Goal: Task Accomplishment & Management: Use online tool/utility

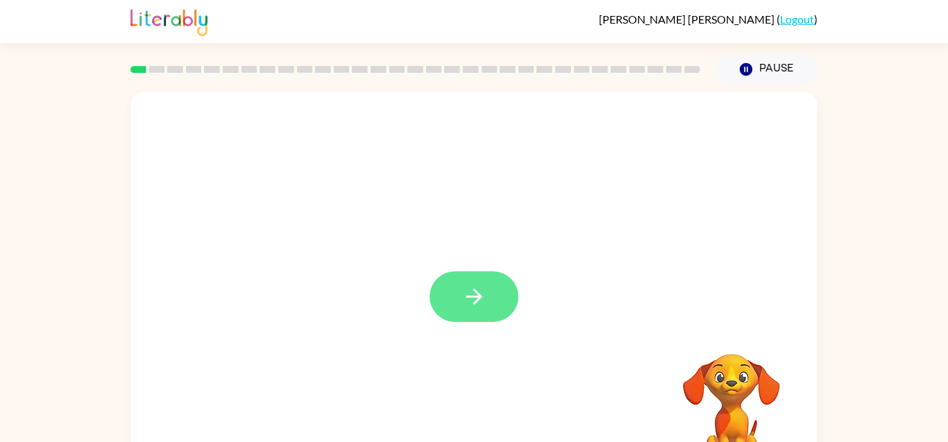
click at [492, 283] on button "button" at bounding box center [474, 296] width 89 height 51
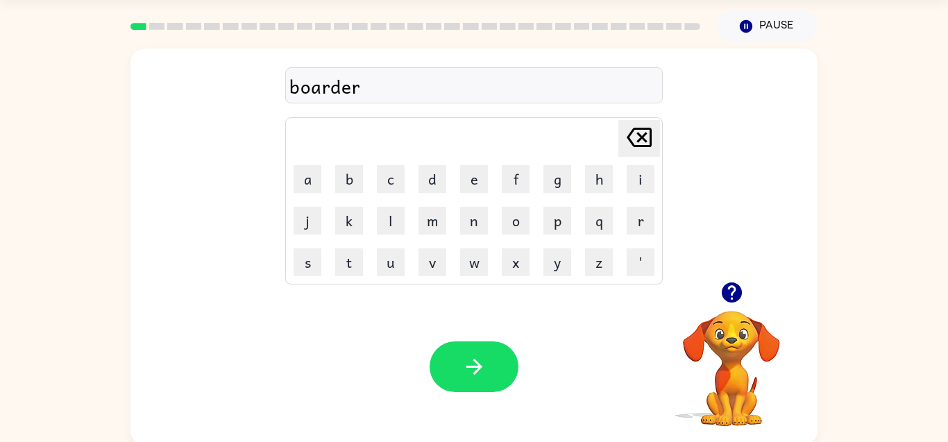
scroll to position [46, 0]
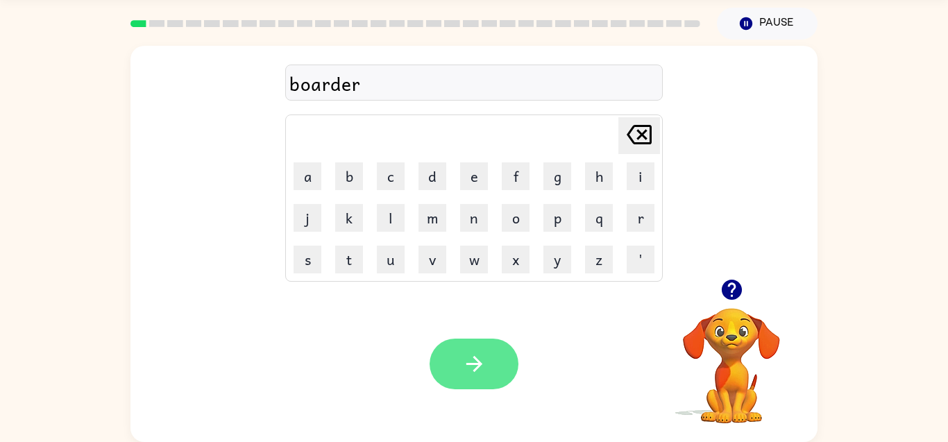
click at [446, 357] on button "button" at bounding box center [474, 364] width 89 height 51
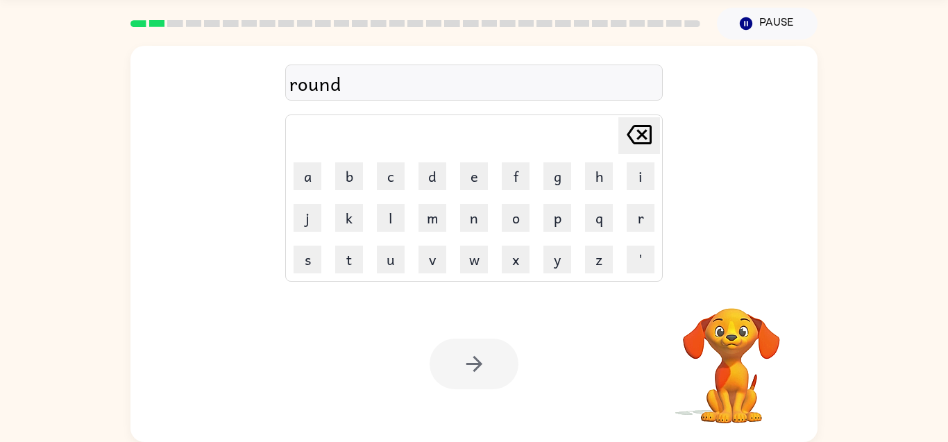
click at [458, 366] on div at bounding box center [474, 364] width 89 height 51
click at [464, 358] on div at bounding box center [474, 364] width 89 height 51
click at [480, 368] on div at bounding box center [474, 364] width 89 height 51
click at [485, 376] on div at bounding box center [474, 364] width 89 height 51
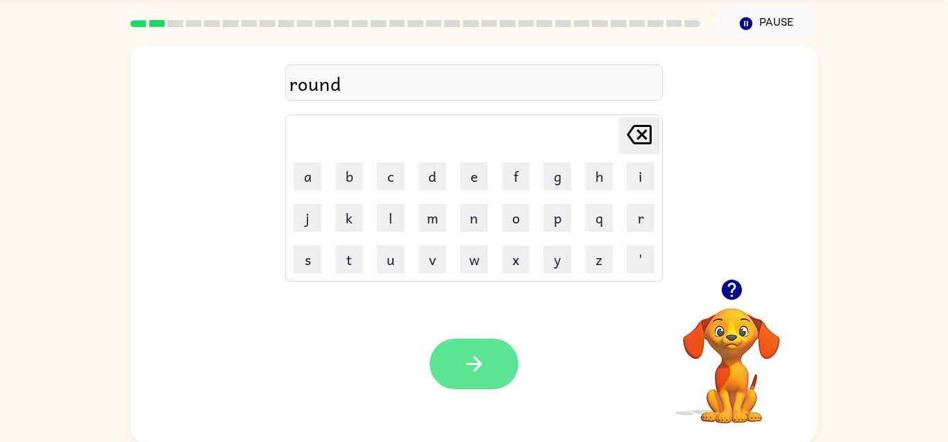
click at [489, 382] on button "button" at bounding box center [474, 364] width 89 height 51
click at [489, 365] on div at bounding box center [474, 364] width 89 height 51
click at [489, 358] on div at bounding box center [474, 364] width 89 height 51
click at [468, 339] on button "button" at bounding box center [474, 364] width 89 height 51
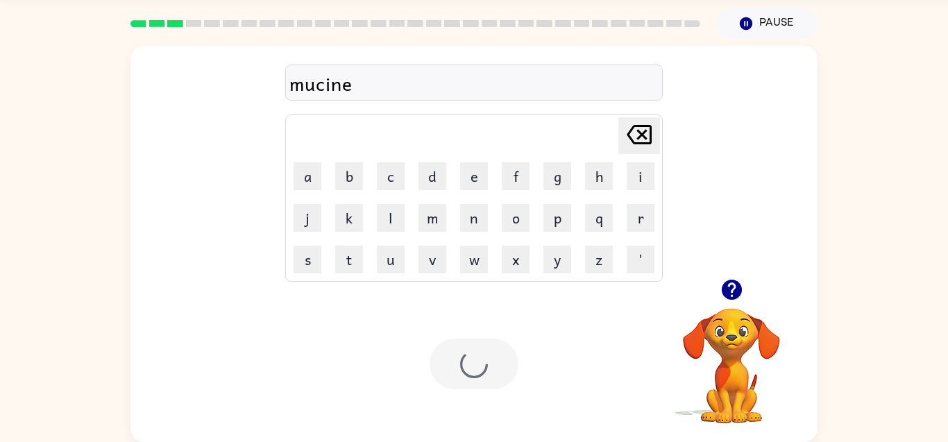
click at [461, 339] on div at bounding box center [474, 364] width 89 height 51
click at [440, 356] on div at bounding box center [474, 364] width 89 height 51
click at [459, 389] on div at bounding box center [474, 364] width 89 height 51
click at [454, 382] on div at bounding box center [474, 364] width 89 height 51
click at [473, 392] on div "Your browser must support playing .mp4 files to use Literably. Please try using…" at bounding box center [474, 364] width 687 height 156
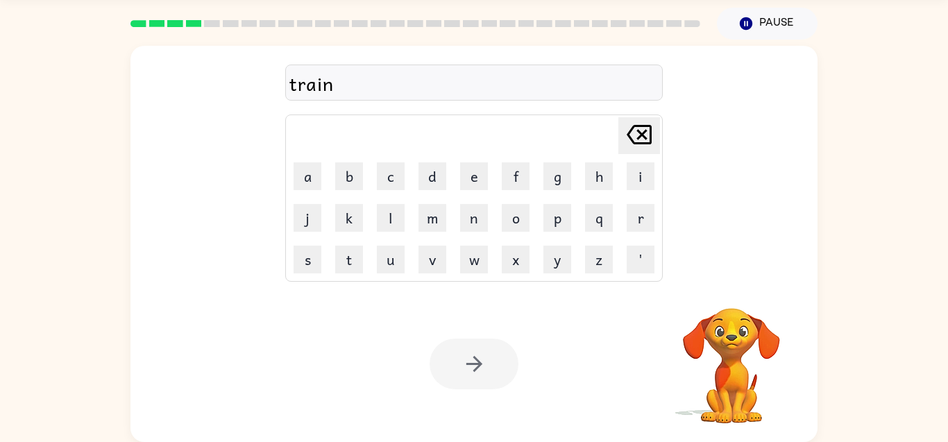
click at [468, 378] on div at bounding box center [474, 364] width 89 height 51
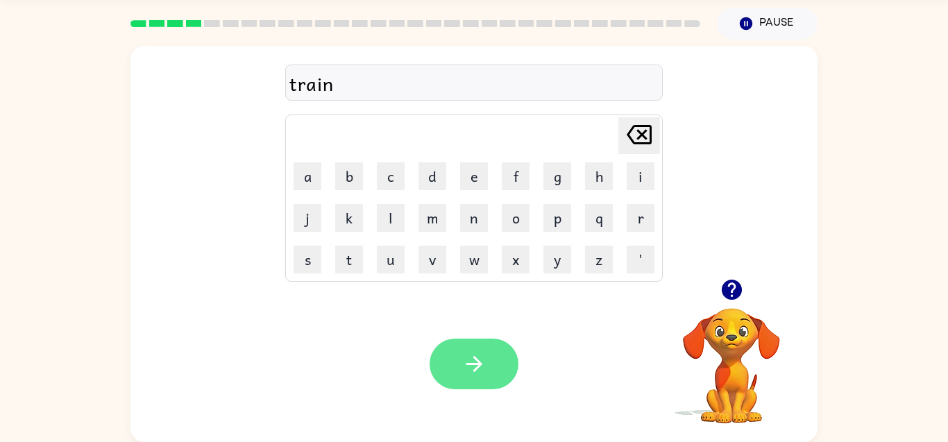
click at [469, 376] on icon "button" at bounding box center [474, 364] width 24 height 24
click at [462, 367] on div at bounding box center [474, 364] width 89 height 51
click at [462, 371] on div at bounding box center [474, 364] width 89 height 51
click at [457, 375] on div at bounding box center [474, 364] width 89 height 51
click at [451, 367] on div at bounding box center [474, 364] width 89 height 51
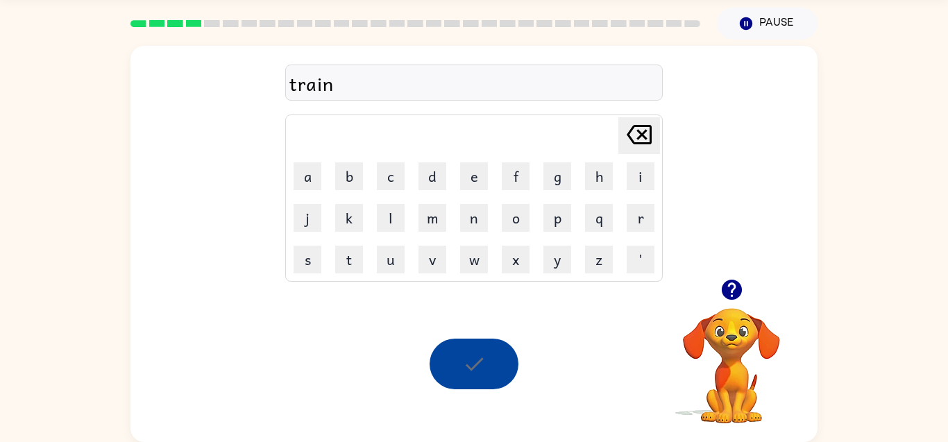
click at [449, 426] on div "Your browser must support playing .mp4 files to use Literably. Please try using…" at bounding box center [474, 364] width 687 height 156
click at [460, 424] on div "Your browser must support playing .mp4 files to use Literably. Please try using…" at bounding box center [474, 364] width 687 height 156
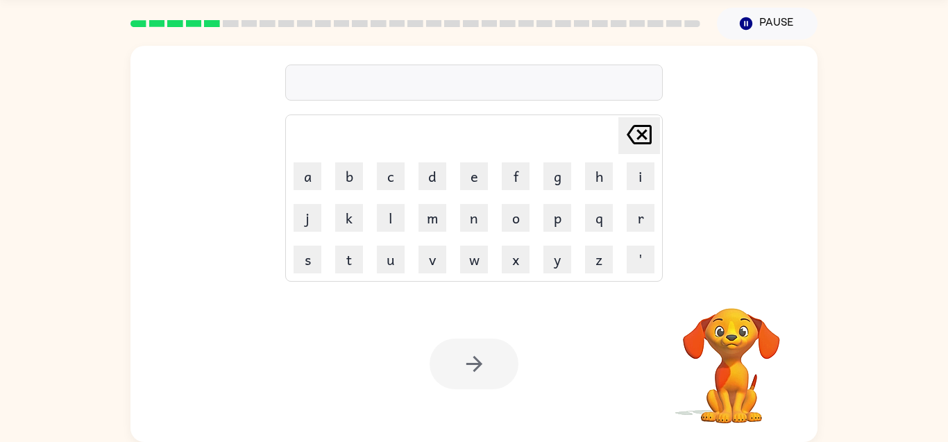
click at [442, 419] on div "Your browser must support playing .mp4 files to use Literably. Please try using…" at bounding box center [474, 364] width 687 height 156
click at [443, 381] on div at bounding box center [474, 364] width 89 height 51
click at [432, 375] on div at bounding box center [474, 364] width 89 height 51
click at [433, 384] on div at bounding box center [474, 364] width 89 height 51
click at [429, 386] on div "Your browser must support playing .mp4 files to use Literably. Please try using…" at bounding box center [474, 364] width 687 height 156
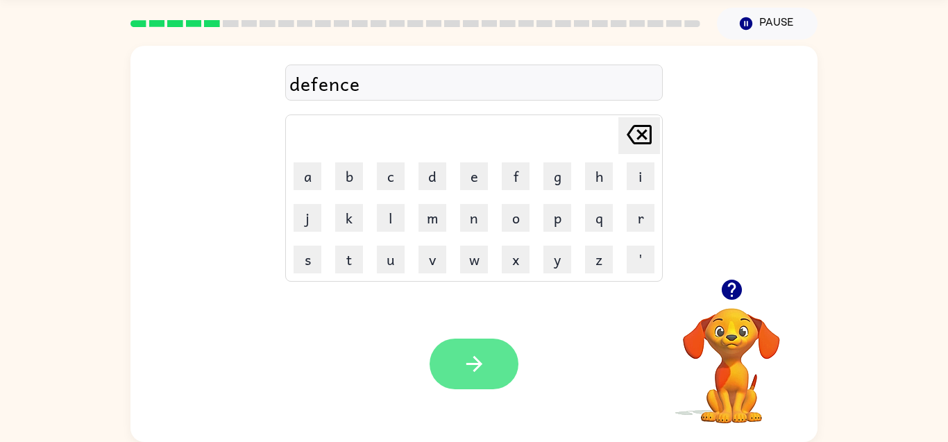
click at [471, 342] on button "button" at bounding box center [474, 364] width 89 height 51
click at [475, 356] on icon "button" at bounding box center [474, 364] width 24 height 24
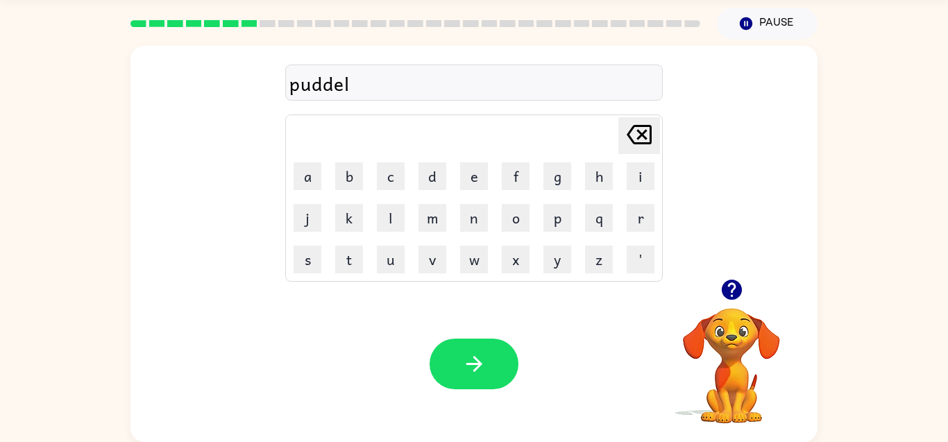
click at [401, 360] on div "Your browser must support playing .mp4 files to use Literably. Please try using…" at bounding box center [474, 364] width 687 height 156
click at [462, 349] on button "button" at bounding box center [474, 364] width 89 height 51
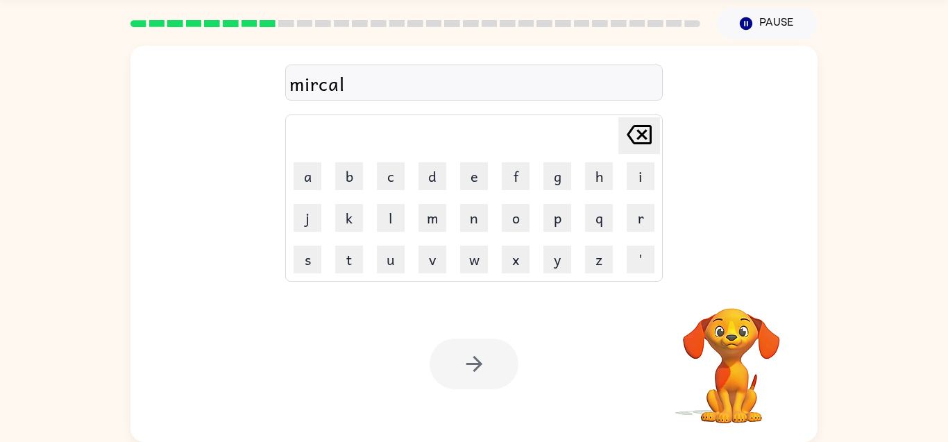
click at [475, 331] on div "Your browser must support playing .mp4 files to use Literably. Please try using…" at bounding box center [474, 364] width 687 height 156
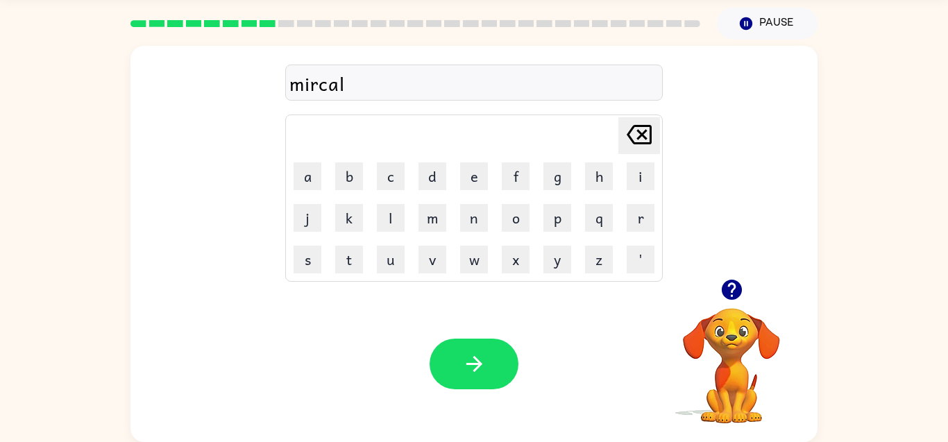
click at [483, 399] on div "Your browser must support playing .mp4 files to use Literably. Please try using…" at bounding box center [474, 364] width 687 height 156
click at [483, 371] on icon "button" at bounding box center [474, 364] width 24 height 24
click at [487, 369] on div at bounding box center [474, 364] width 89 height 51
click at [473, 367] on div at bounding box center [474, 364] width 89 height 51
click at [444, 389] on div at bounding box center [474, 364] width 89 height 51
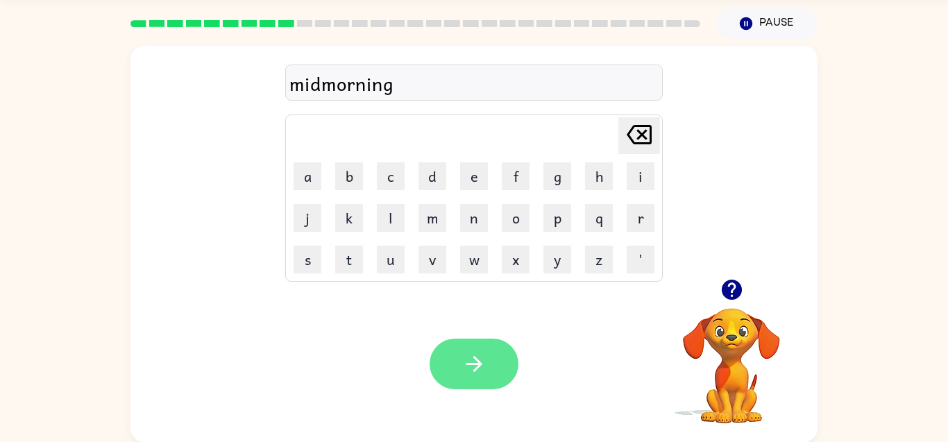
click at [458, 381] on button "button" at bounding box center [474, 364] width 89 height 51
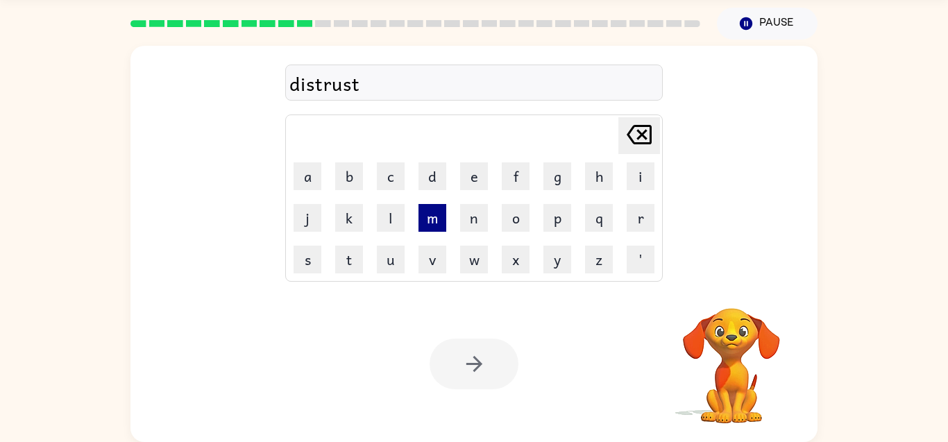
click at [428, 219] on button "m" at bounding box center [433, 218] width 28 height 28
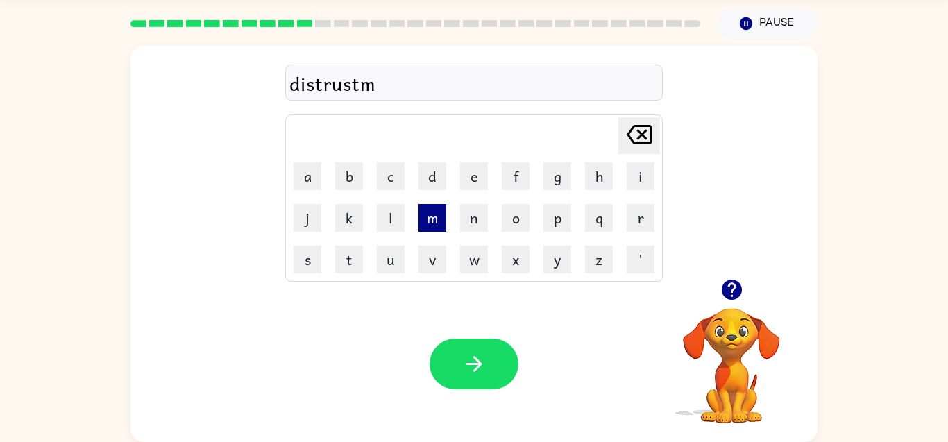
click at [428, 219] on button "m" at bounding box center [433, 218] width 28 height 28
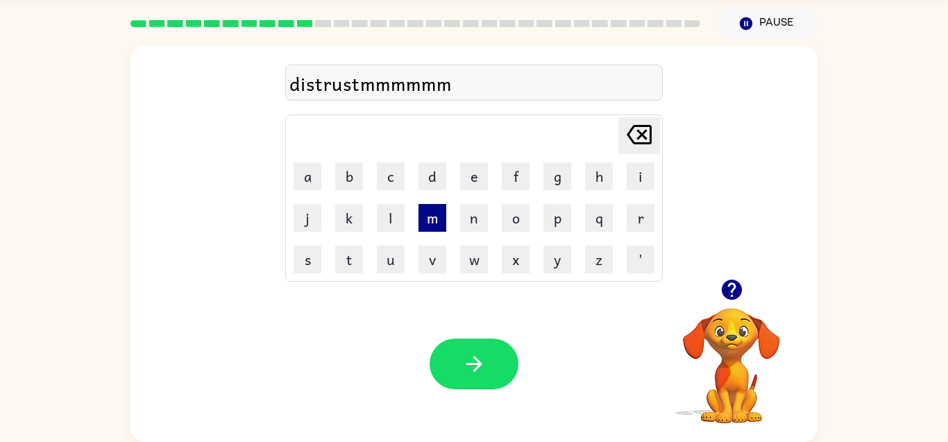
click at [428, 218] on button "m" at bounding box center [433, 218] width 28 height 28
type button "m"
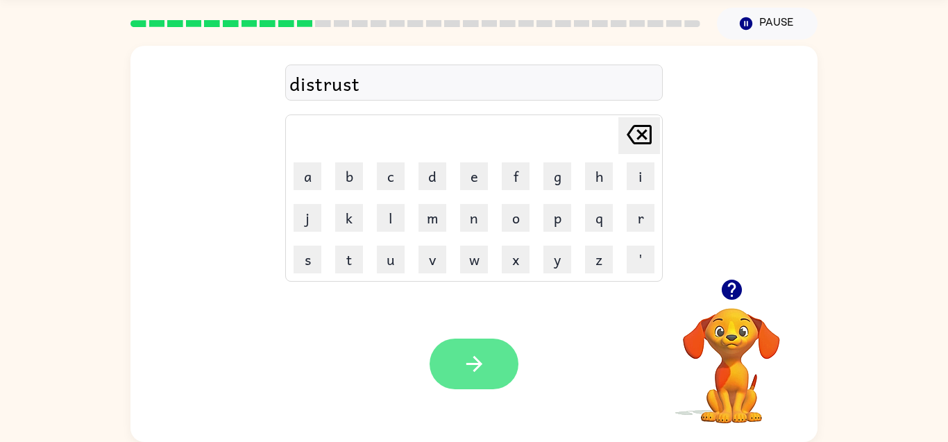
click at [430, 367] on button "button" at bounding box center [474, 364] width 89 height 51
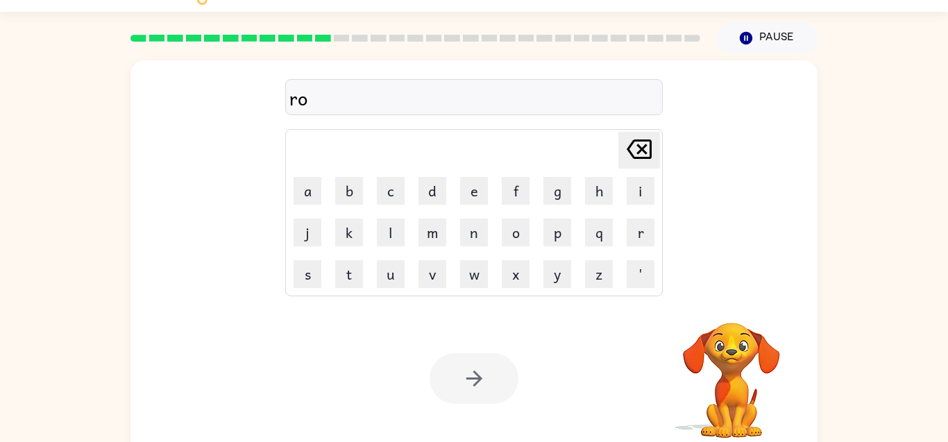
scroll to position [14, 0]
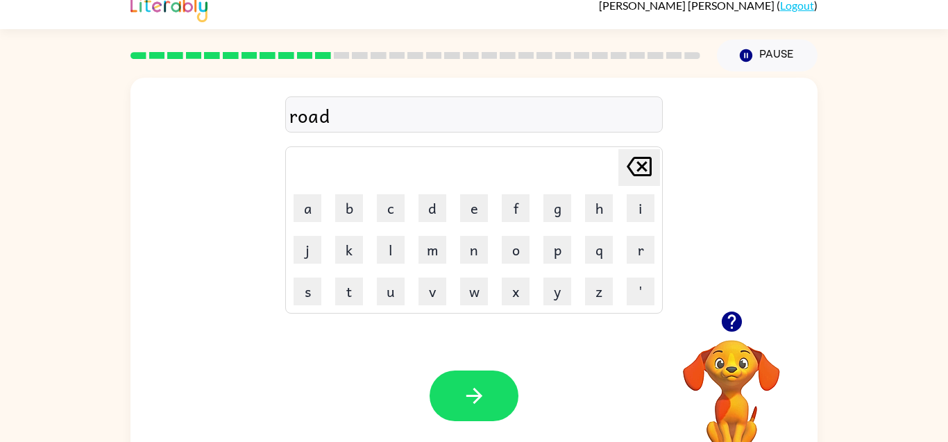
click at [445, 341] on div "Your browser must support playing .mp4 files to use Literably. Please try using…" at bounding box center [474, 396] width 687 height 156
click at [467, 381] on button "button" at bounding box center [474, 396] width 89 height 51
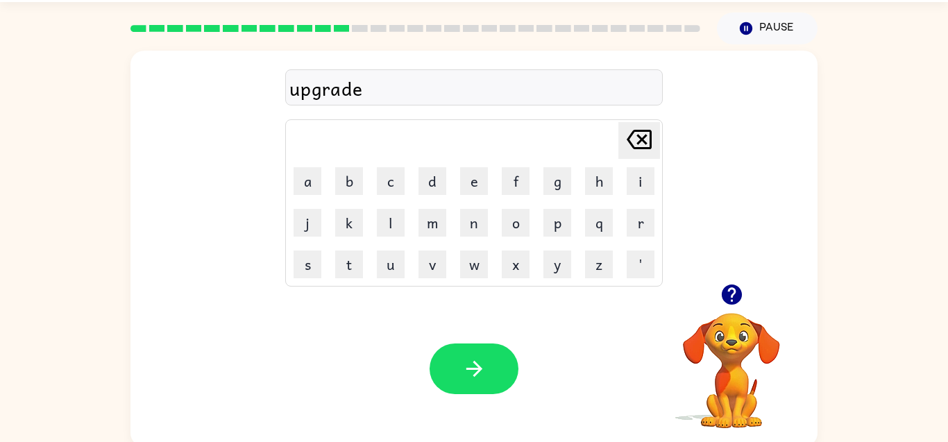
scroll to position [46, 0]
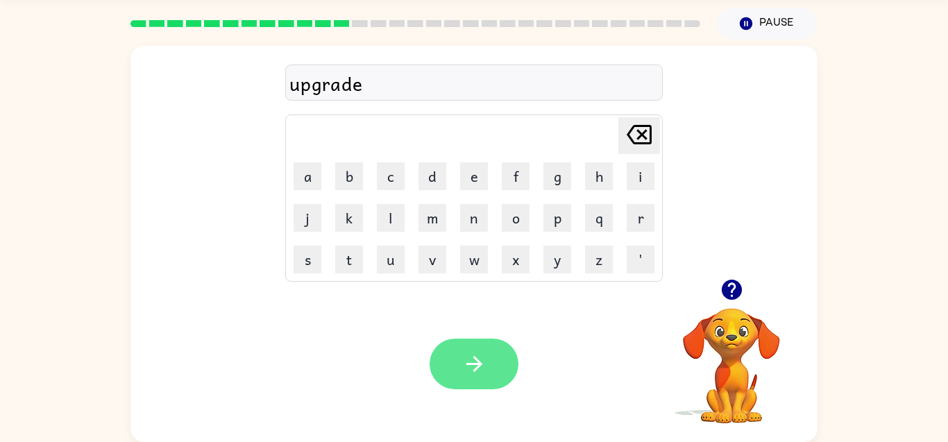
click at [454, 354] on button "button" at bounding box center [474, 364] width 89 height 51
click at [464, 363] on div at bounding box center [474, 364] width 89 height 51
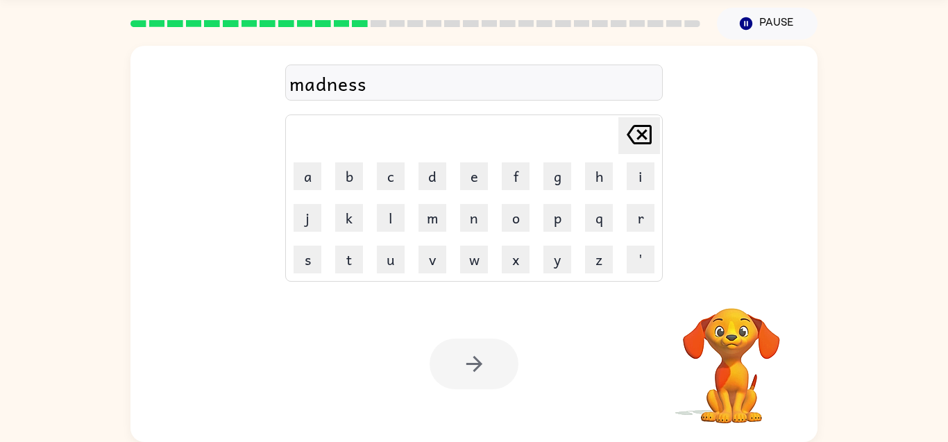
click at [472, 371] on div at bounding box center [474, 364] width 89 height 51
click at [471, 355] on div at bounding box center [474, 364] width 89 height 51
click at [482, 369] on div at bounding box center [474, 364] width 89 height 51
click at [480, 354] on icon "button" at bounding box center [474, 364] width 24 height 24
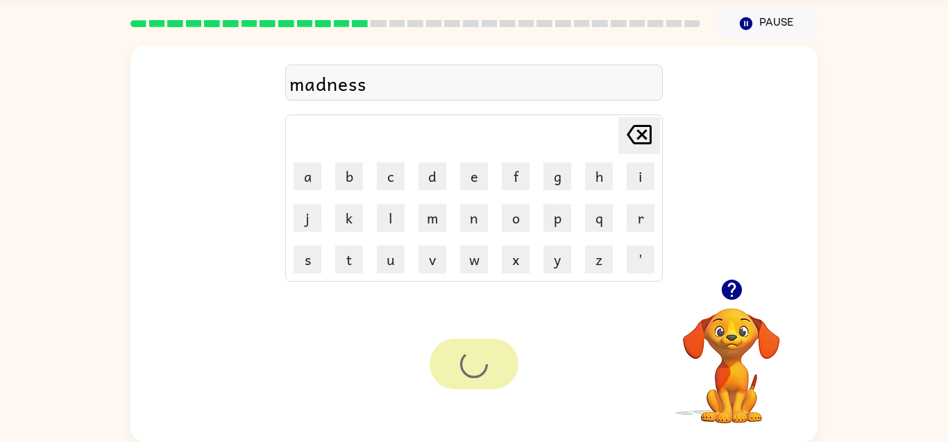
click at [467, 355] on div at bounding box center [474, 364] width 89 height 51
click at [454, 350] on div at bounding box center [474, 364] width 89 height 51
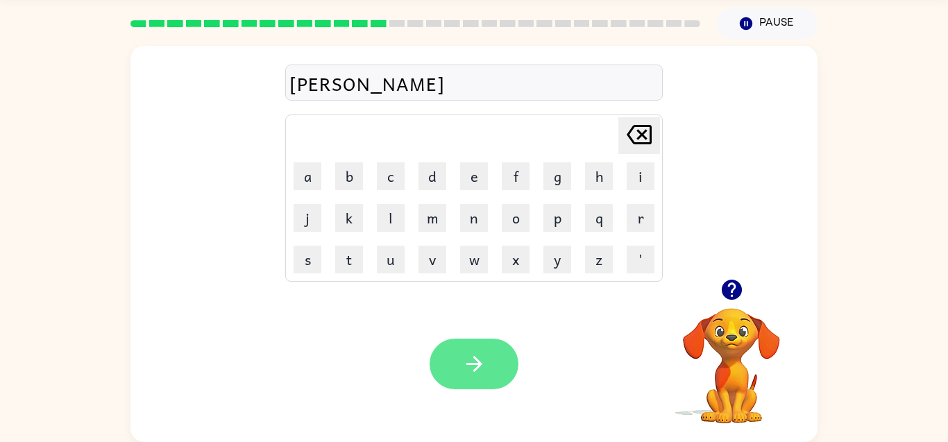
click at [459, 361] on button "button" at bounding box center [474, 364] width 89 height 51
click at [473, 385] on button "button" at bounding box center [474, 364] width 89 height 51
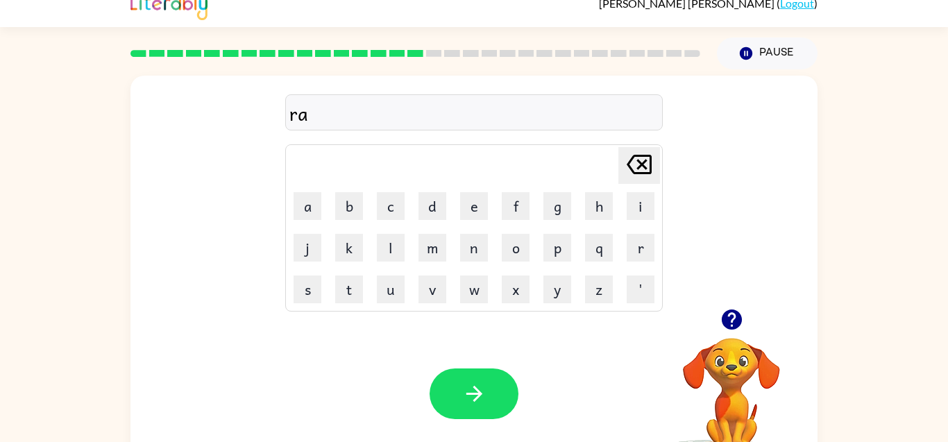
scroll to position [8, 0]
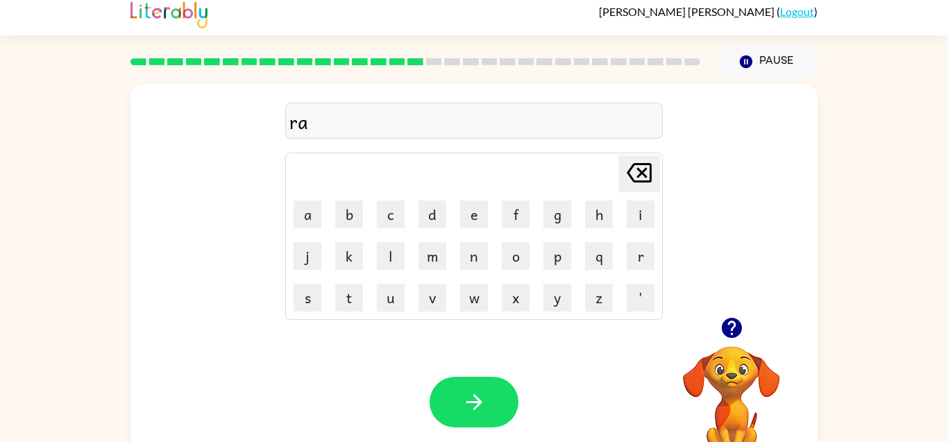
click at [734, 329] on icon "button" at bounding box center [731, 328] width 20 height 20
click at [736, 327] on video "Your browser must support playing .mp4 files to use Literably. Please try using…" at bounding box center [731, 394] width 139 height 139
click at [740, 328] on video "Your browser must support playing .mp4 files to use Literably. Please try using…" at bounding box center [731, 394] width 139 height 139
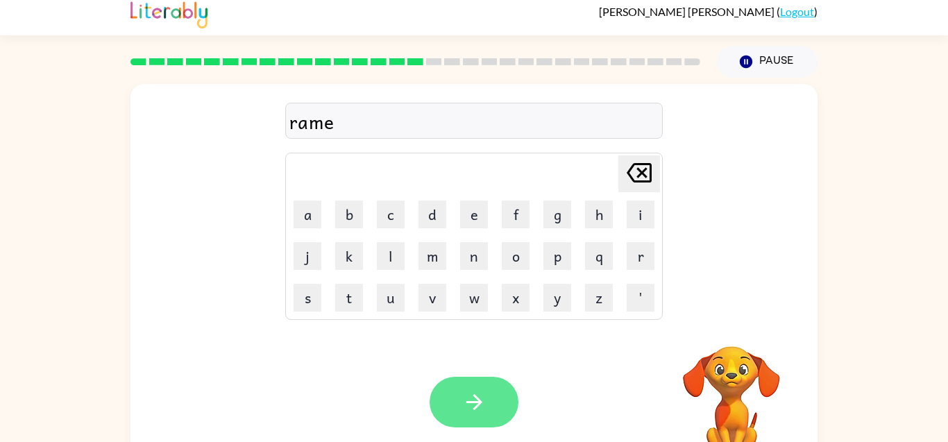
click at [463, 391] on icon "button" at bounding box center [474, 402] width 24 height 24
click at [466, 389] on button "button" at bounding box center [474, 402] width 89 height 51
click at [436, 414] on button "button" at bounding box center [474, 402] width 89 height 51
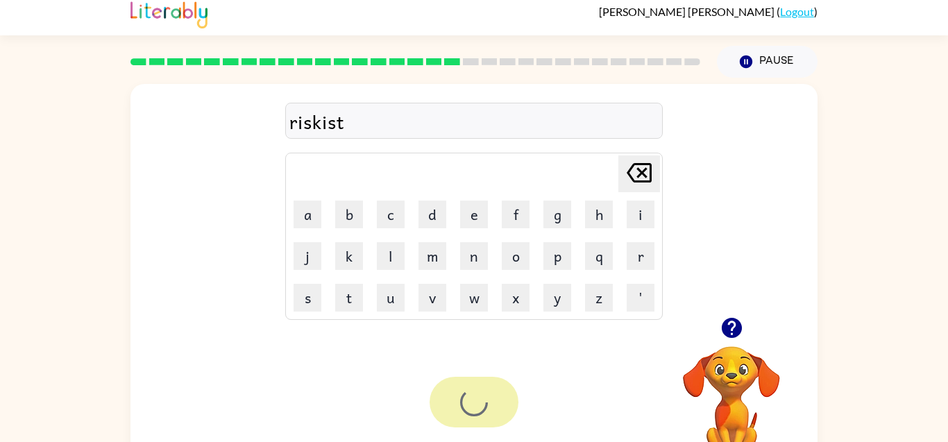
scroll to position [42, 0]
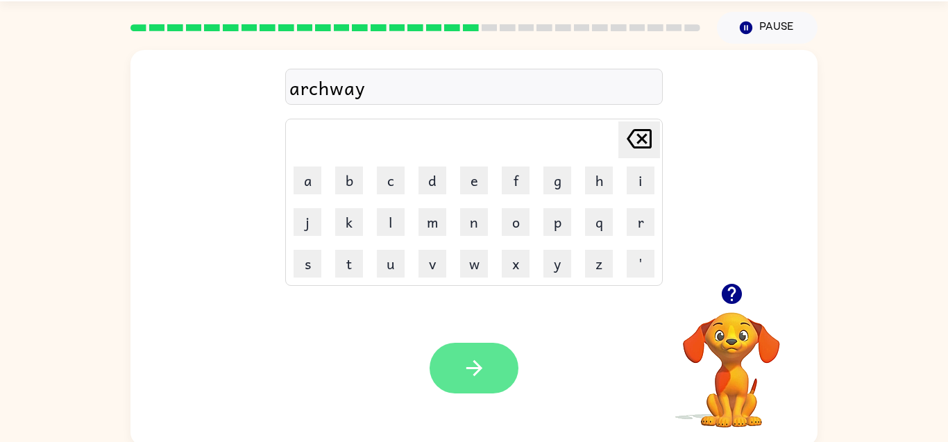
click at [486, 383] on button "button" at bounding box center [474, 368] width 89 height 51
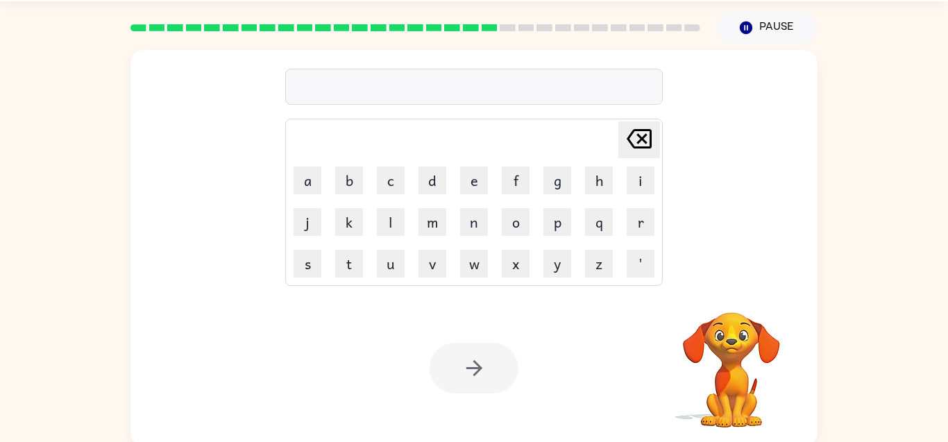
click at [174, 128] on div "Delete Delete last character input a b c d e f g h i j k l m n o p q r s t u v …" at bounding box center [474, 166] width 687 height 233
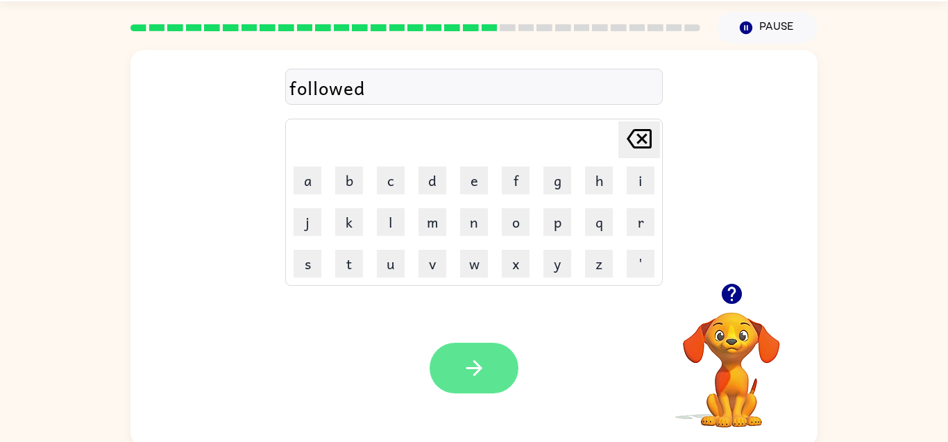
click at [452, 355] on button "button" at bounding box center [474, 368] width 89 height 51
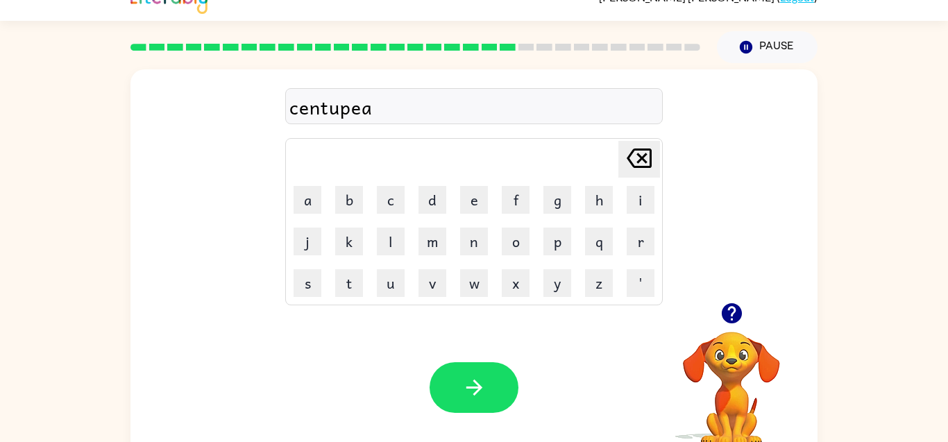
scroll to position [6, 0]
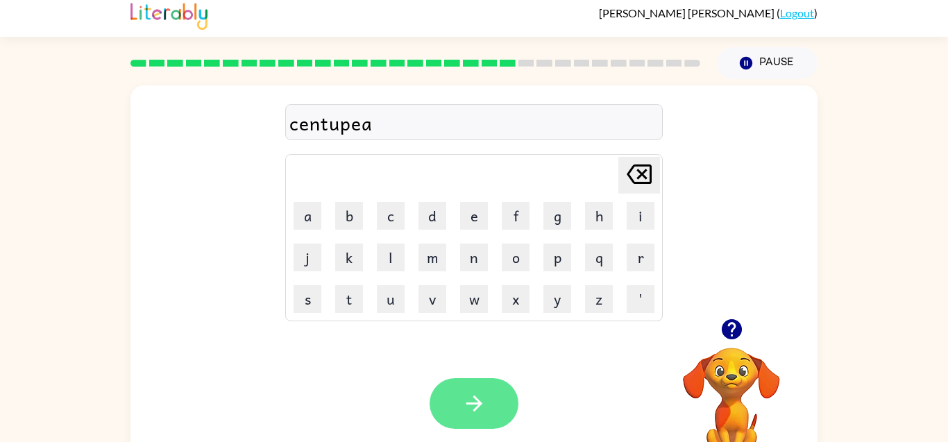
click at [485, 404] on icon "button" at bounding box center [474, 404] width 24 height 24
click at [487, 419] on div at bounding box center [474, 403] width 89 height 51
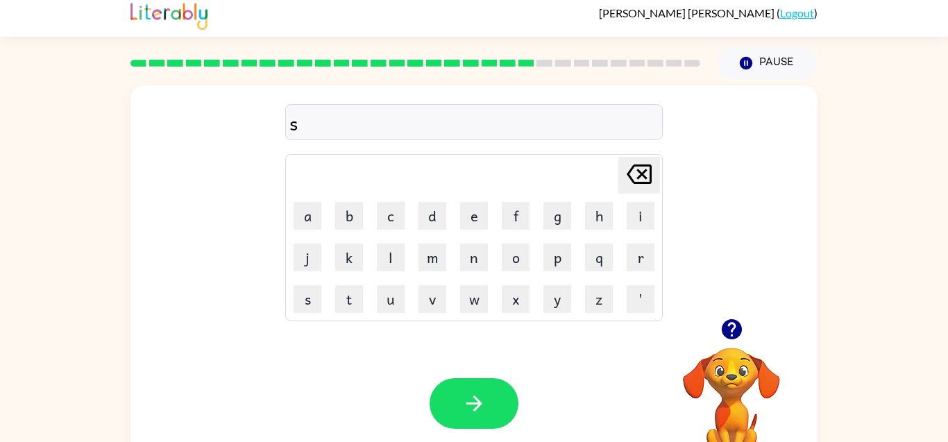
click at [739, 329] on icon "button" at bounding box center [731, 329] width 20 height 20
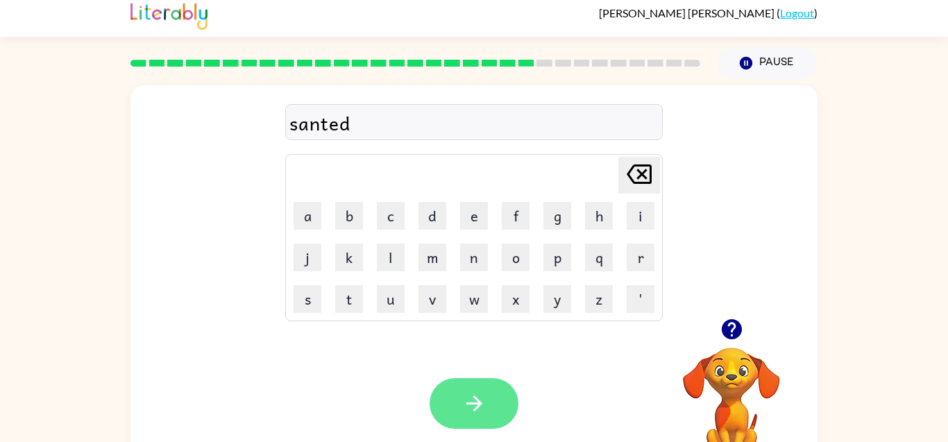
click at [493, 423] on button "button" at bounding box center [474, 403] width 89 height 51
click at [454, 405] on div at bounding box center [474, 403] width 89 height 51
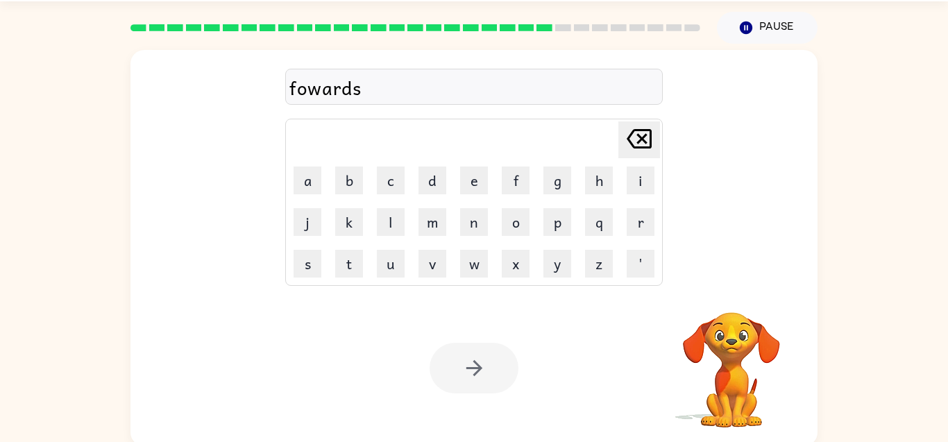
scroll to position [46, 0]
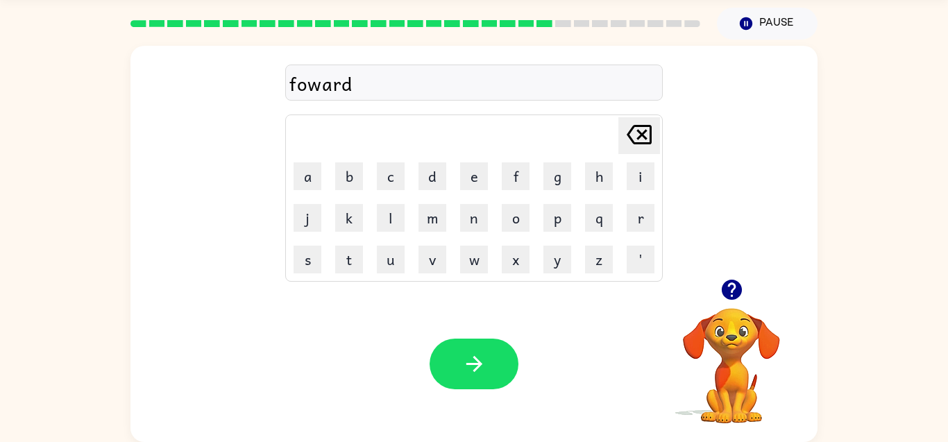
click at [437, 388] on div at bounding box center [474, 364] width 89 height 51
click at [444, 350] on button "button" at bounding box center [474, 364] width 89 height 51
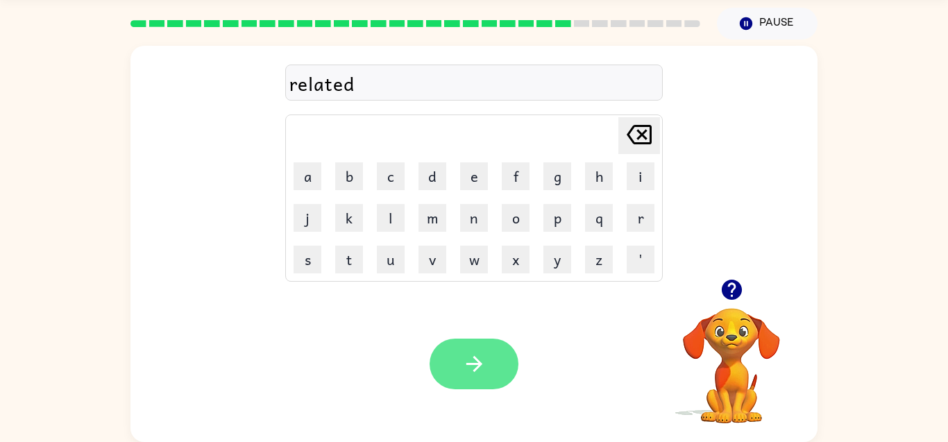
click at [460, 367] on button "button" at bounding box center [474, 364] width 89 height 51
click at [454, 359] on div at bounding box center [474, 364] width 89 height 51
click at [457, 357] on button "button" at bounding box center [474, 364] width 89 height 51
click at [458, 353] on button "button" at bounding box center [474, 364] width 89 height 51
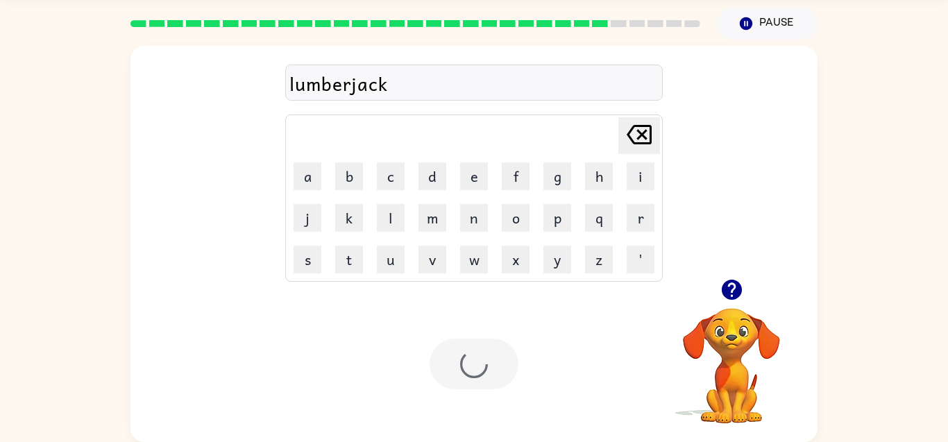
click at [455, 367] on div at bounding box center [474, 364] width 89 height 51
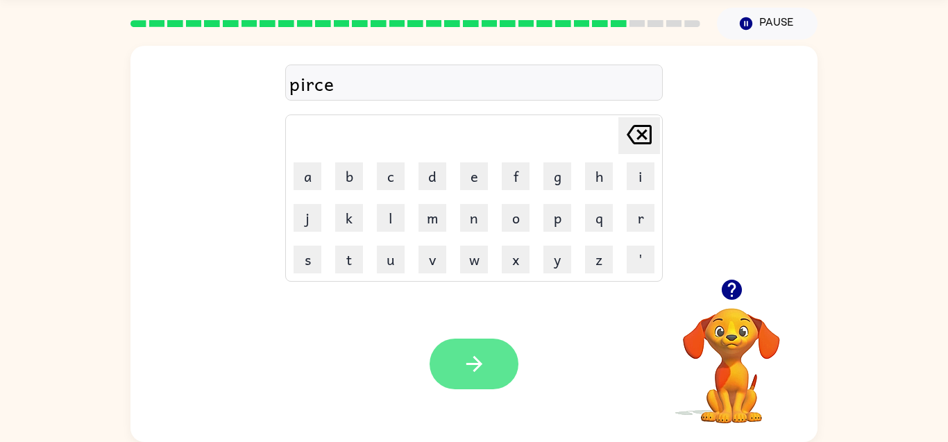
click at [436, 366] on button "button" at bounding box center [474, 364] width 89 height 51
click at [459, 362] on div at bounding box center [474, 364] width 89 height 51
click at [462, 355] on div at bounding box center [474, 364] width 89 height 51
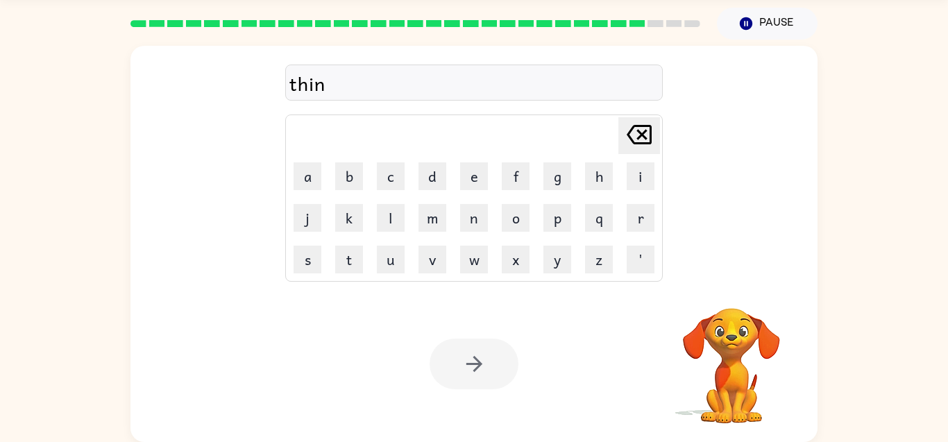
click at [448, 364] on div at bounding box center [474, 364] width 89 height 51
click at [451, 389] on div at bounding box center [474, 364] width 89 height 51
click at [459, 378] on div at bounding box center [474, 364] width 89 height 51
click at [465, 383] on div at bounding box center [474, 364] width 89 height 51
click at [471, 387] on button "button" at bounding box center [474, 364] width 89 height 51
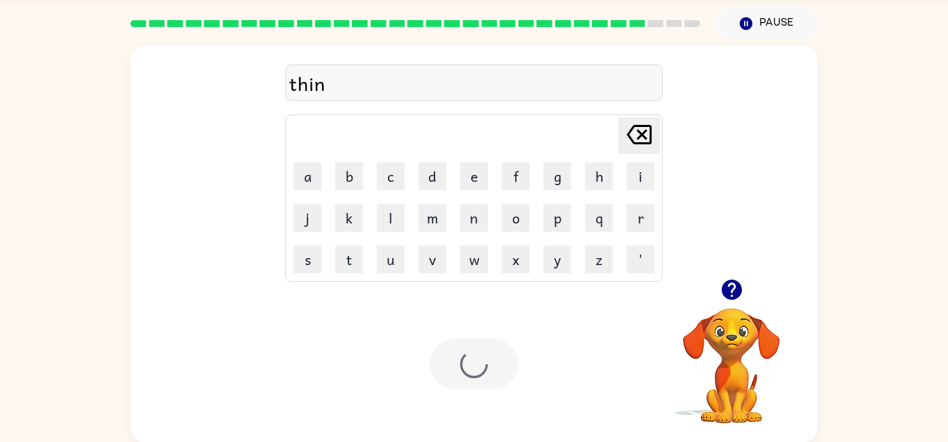
click at [464, 379] on div at bounding box center [474, 364] width 89 height 51
click at [461, 379] on div at bounding box center [474, 364] width 89 height 51
click at [446, 371] on div at bounding box center [474, 364] width 89 height 51
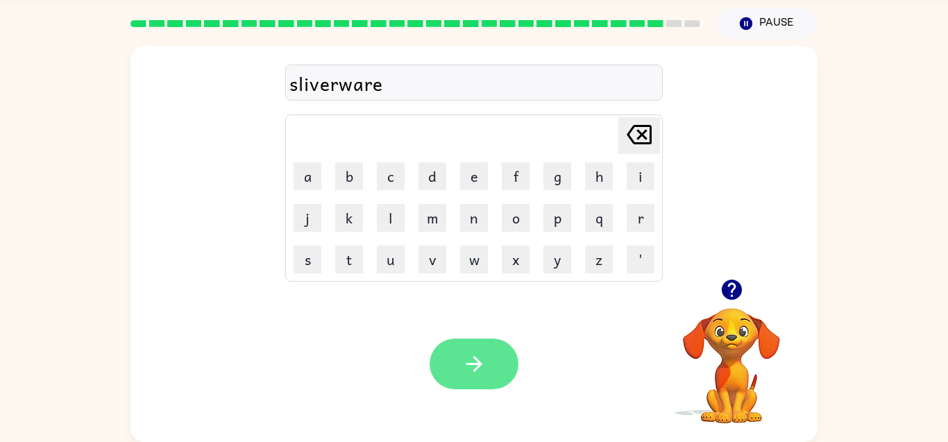
click at [450, 381] on button "button" at bounding box center [474, 364] width 89 height 51
click at [461, 358] on div at bounding box center [474, 364] width 89 height 51
click at [491, 355] on div at bounding box center [474, 364] width 89 height 51
click at [476, 342] on div at bounding box center [474, 364] width 89 height 51
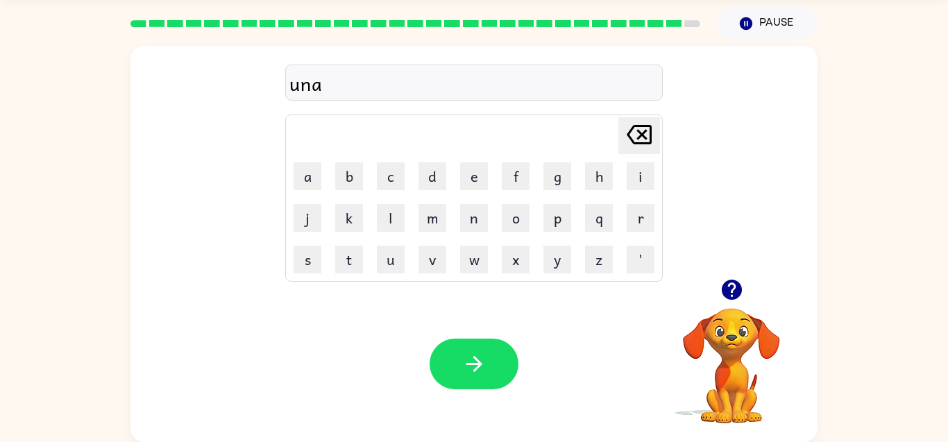
click at [728, 285] on icon "button" at bounding box center [731, 290] width 20 height 20
click at [728, 301] on video "Your browser must support playing .mp4 files to use Literably. Please try using…" at bounding box center [731, 356] width 139 height 139
click at [750, 292] on video "Your browser must support playing .mp4 files to use Literably. Please try using…" at bounding box center [731, 356] width 139 height 139
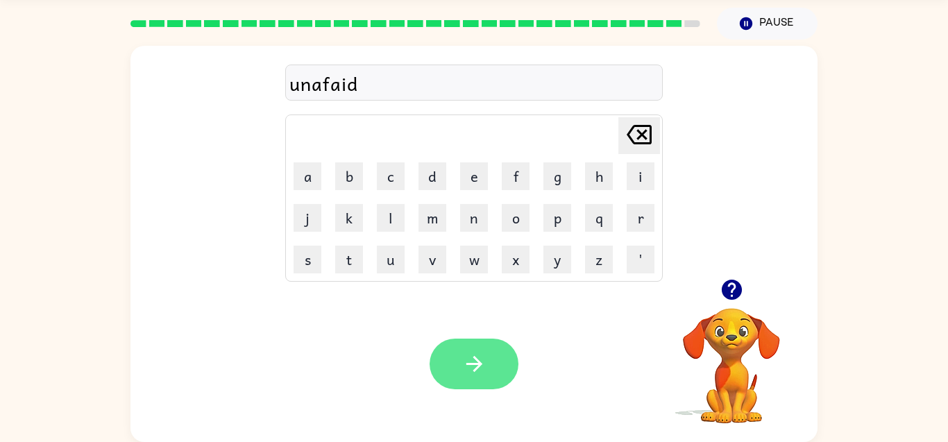
click at [460, 356] on button "button" at bounding box center [474, 364] width 89 height 51
click at [443, 367] on div at bounding box center [474, 364] width 89 height 51
click at [435, 362] on div at bounding box center [474, 364] width 89 height 51
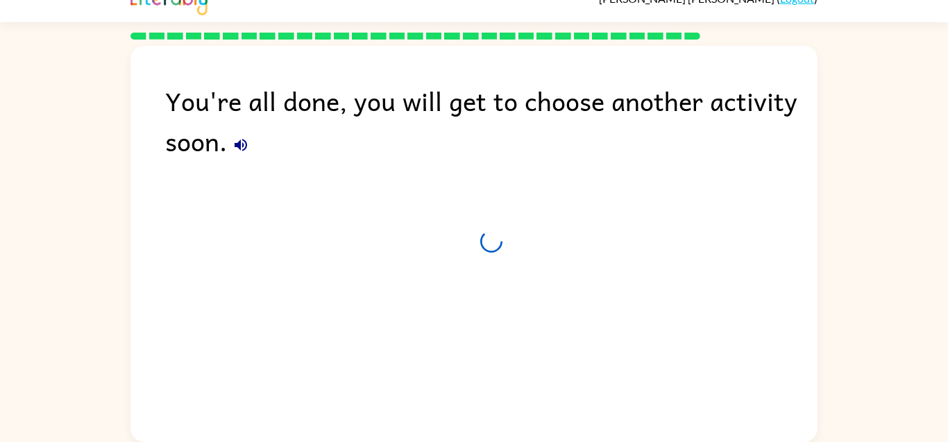
scroll to position [21, 0]
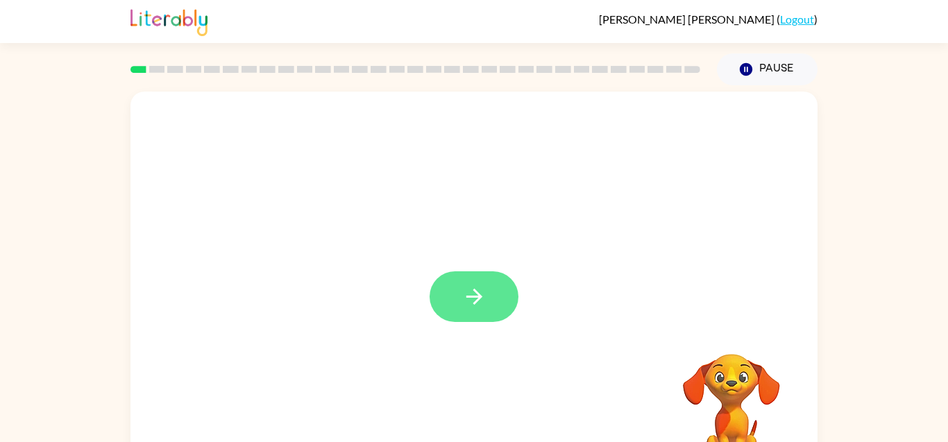
click at [476, 294] on icon "button" at bounding box center [474, 297] width 24 height 24
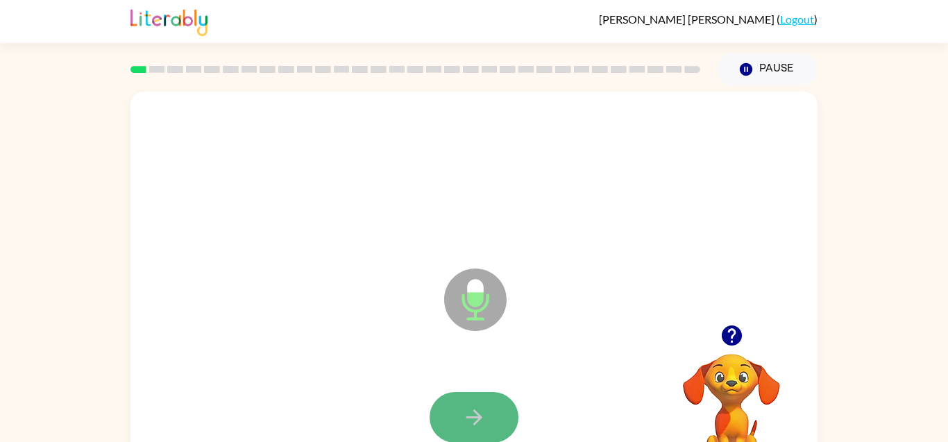
click at [457, 399] on button "button" at bounding box center [474, 417] width 89 height 51
click at [702, 423] on video "Your browser must support playing .mp4 files to use Literably. Please try using…" at bounding box center [731, 402] width 139 height 139
click at [501, 411] on button "button" at bounding box center [474, 417] width 89 height 51
click at [504, 417] on button "button" at bounding box center [474, 417] width 89 height 51
click at [480, 421] on icon "button" at bounding box center [474, 417] width 24 height 24
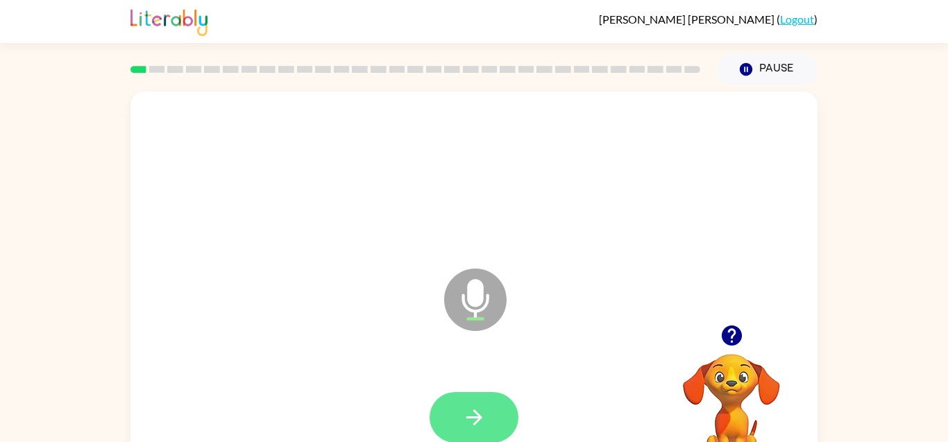
click at [492, 416] on button "button" at bounding box center [474, 417] width 89 height 51
click at [483, 408] on icon "button" at bounding box center [474, 417] width 24 height 24
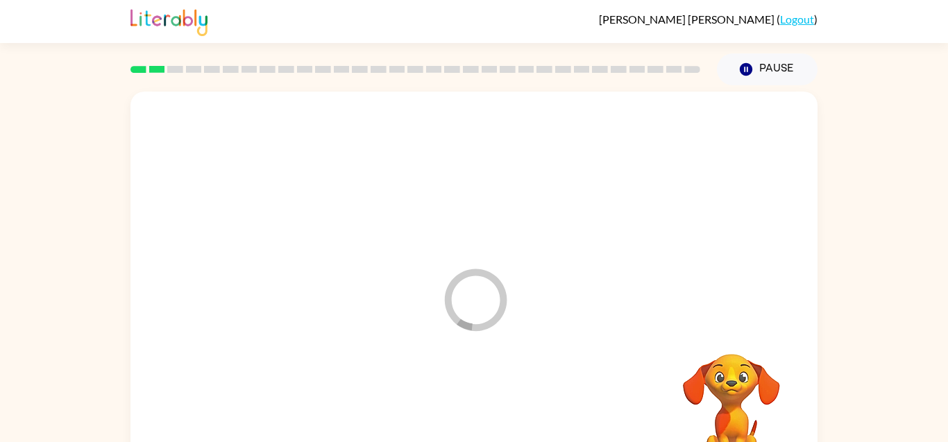
click at [493, 414] on div at bounding box center [474, 418] width 660 height 114
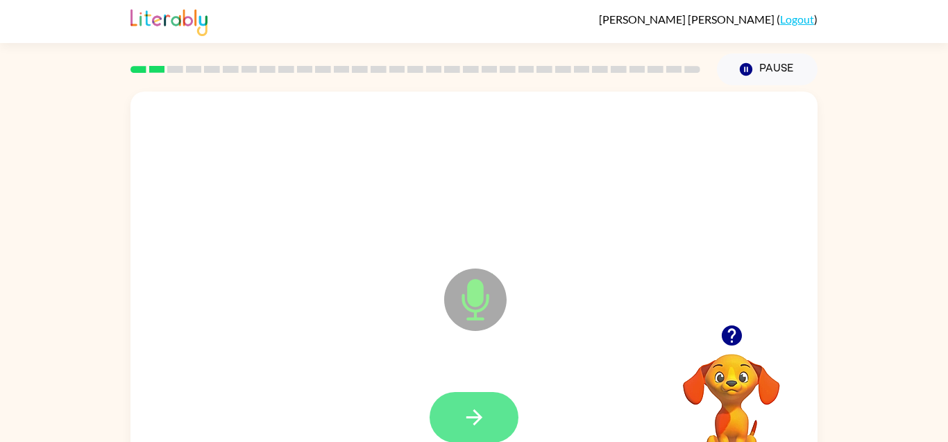
click at [483, 429] on icon "button" at bounding box center [474, 417] width 24 height 24
click at [497, 408] on div at bounding box center [474, 417] width 89 height 51
click at [488, 414] on button "button" at bounding box center [474, 417] width 89 height 51
click at [489, 396] on button "button" at bounding box center [474, 417] width 89 height 51
click at [492, 422] on div at bounding box center [474, 417] width 89 height 51
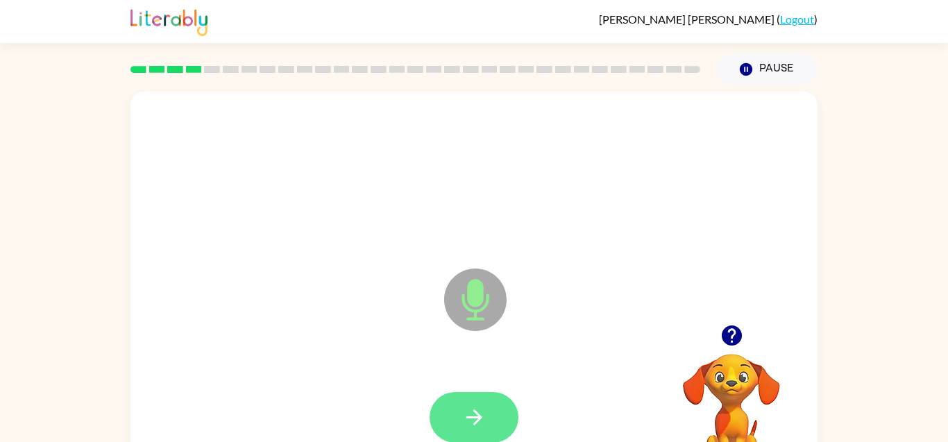
click at [462, 423] on icon "button" at bounding box center [474, 417] width 24 height 24
click at [476, 413] on icon "button" at bounding box center [474, 418] width 16 height 16
click at [485, 418] on div at bounding box center [474, 417] width 89 height 51
click at [488, 415] on button "button" at bounding box center [474, 417] width 89 height 51
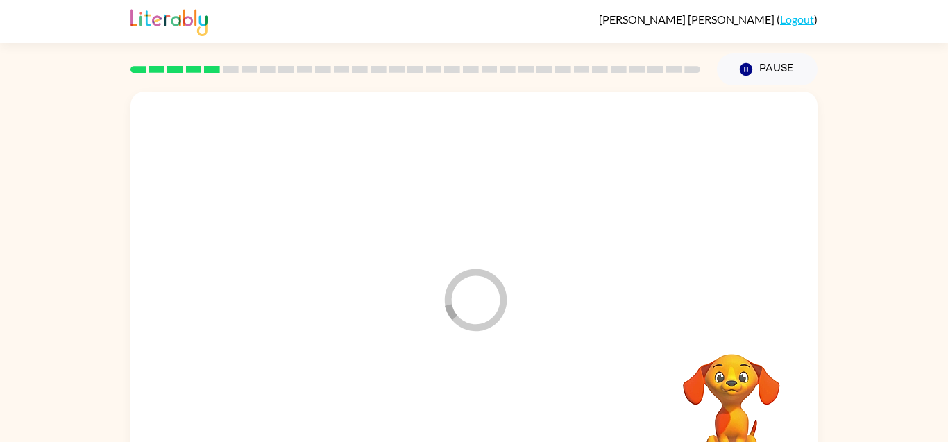
click at [504, 414] on div at bounding box center [474, 418] width 660 height 114
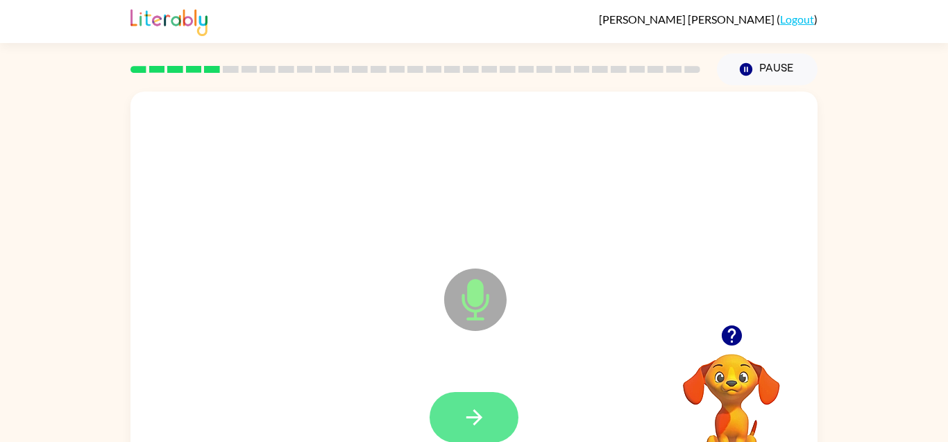
click at [469, 408] on icon "button" at bounding box center [474, 417] width 24 height 24
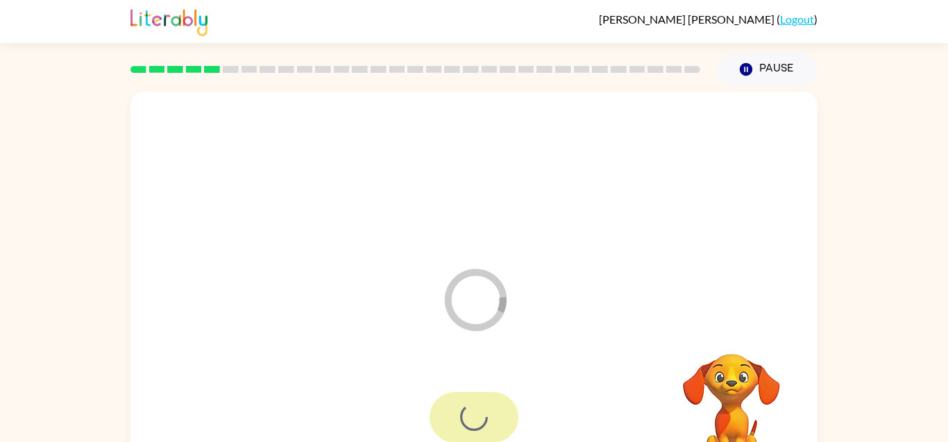
click at [452, 385] on div at bounding box center [474, 418] width 660 height 114
click at [452, 394] on div at bounding box center [474, 417] width 89 height 51
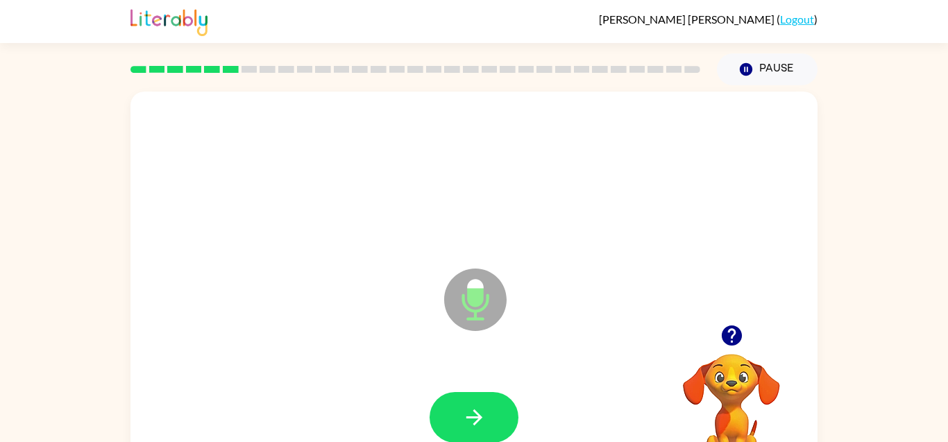
click at [380, 308] on div "Microphone The Microphone is here when it is your turn to talk" at bounding box center [474, 290] width 687 height 396
click at [460, 394] on button "button" at bounding box center [474, 417] width 89 height 51
click at [462, 401] on div at bounding box center [474, 418] width 660 height 114
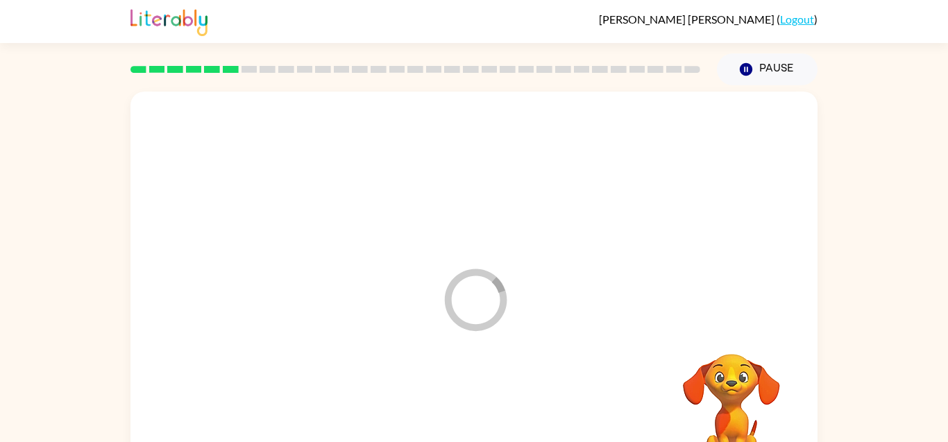
click at [460, 426] on div at bounding box center [474, 418] width 660 height 114
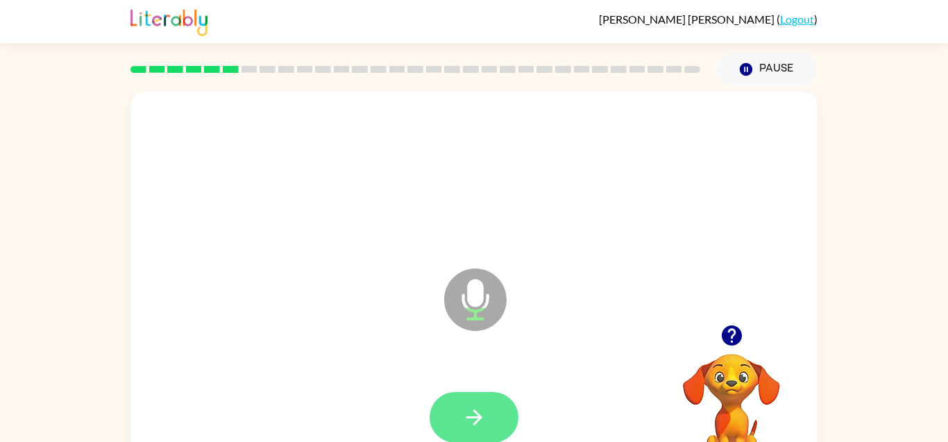
click at [458, 410] on button "button" at bounding box center [474, 417] width 89 height 51
click at [456, 412] on div at bounding box center [474, 417] width 89 height 51
click at [455, 426] on div at bounding box center [474, 417] width 89 height 51
click at [489, 415] on button "button" at bounding box center [474, 417] width 89 height 51
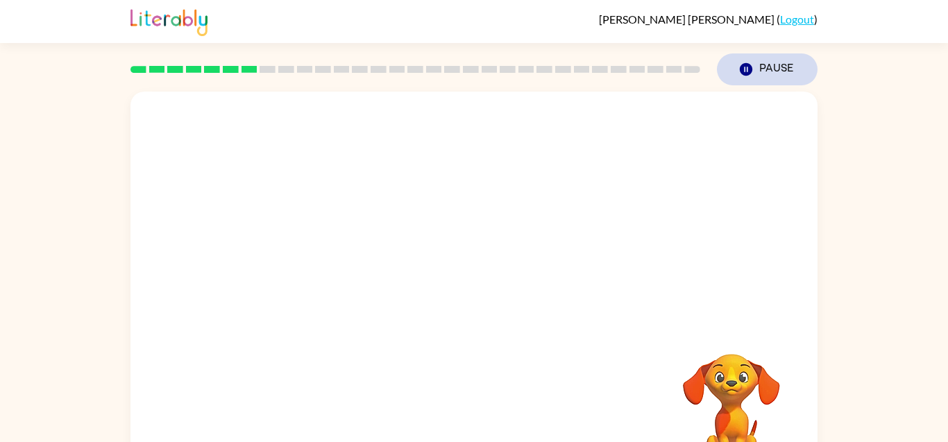
click at [791, 65] on button "Pause Pause" at bounding box center [767, 69] width 101 height 32
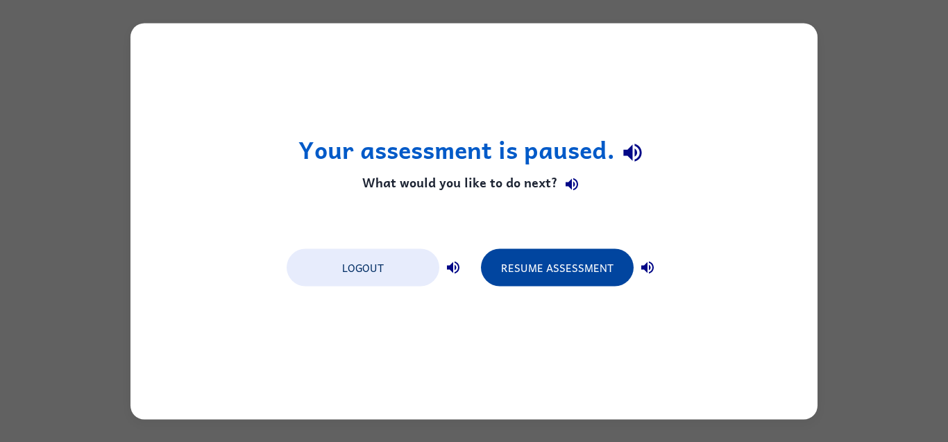
click at [564, 268] on button "Resume Assessment" at bounding box center [557, 267] width 153 height 37
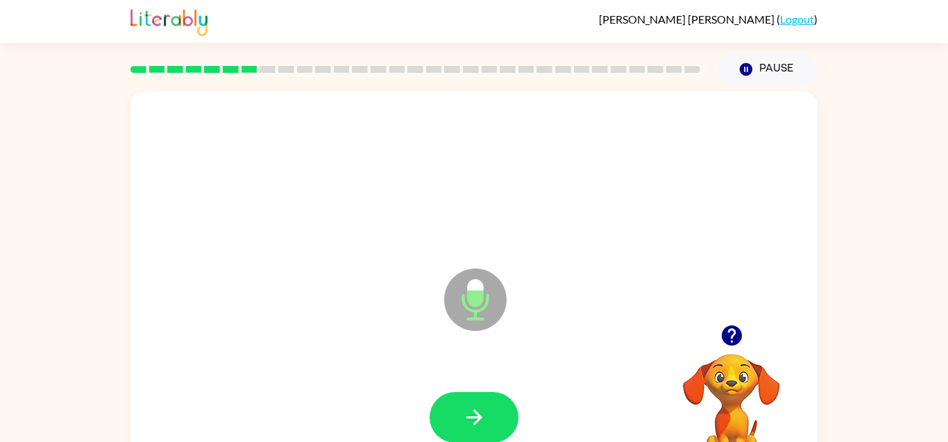
click at [746, 337] on button "button" at bounding box center [731, 335] width 35 height 35
click at [741, 335] on video "Your browser must support playing .mp4 files to use Literably. Please try using…" at bounding box center [731, 402] width 139 height 139
click at [442, 403] on button "button" at bounding box center [474, 417] width 89 height 51
click at [442, 403] on div at bounding box center [474, 417] width 89 height 51
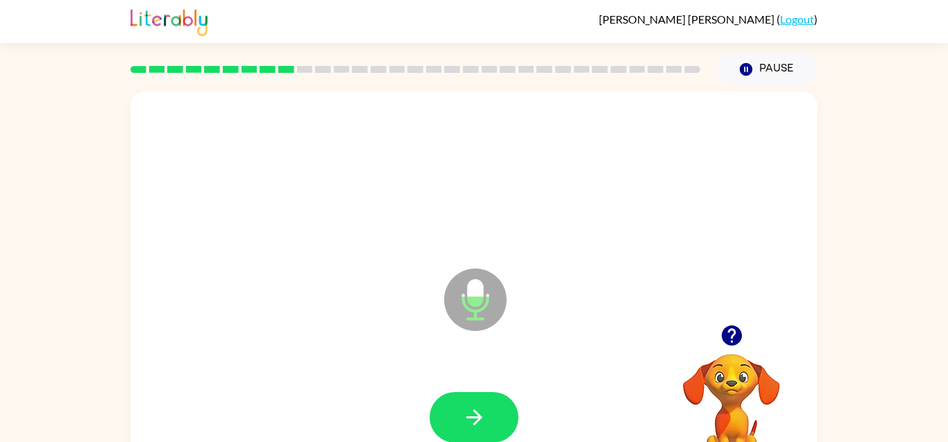
click at [737, 330] on icon "button" at bounding box center [731, 336] width 20 height 20
click at [500, 410] on button "button" at bounding box center [474, 417] width 89 height 51
click at [494, 405] on button "button" at bounding box center [474, 417] width 89 height 51
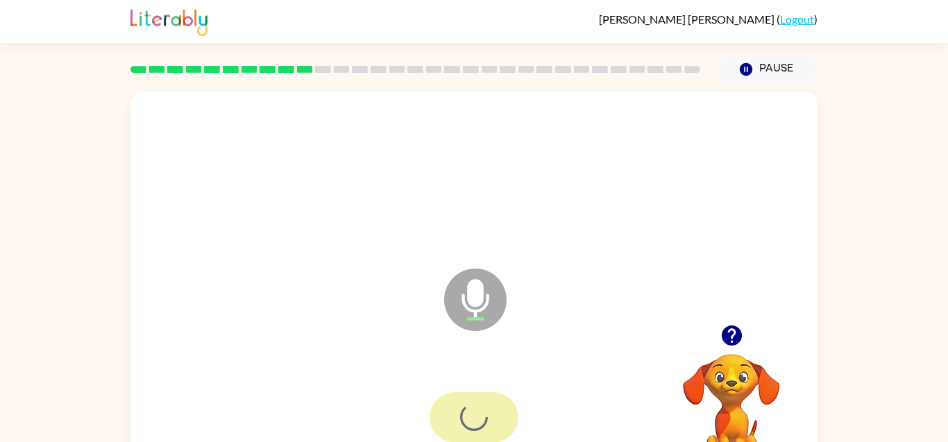
scroll to position [46, 0]
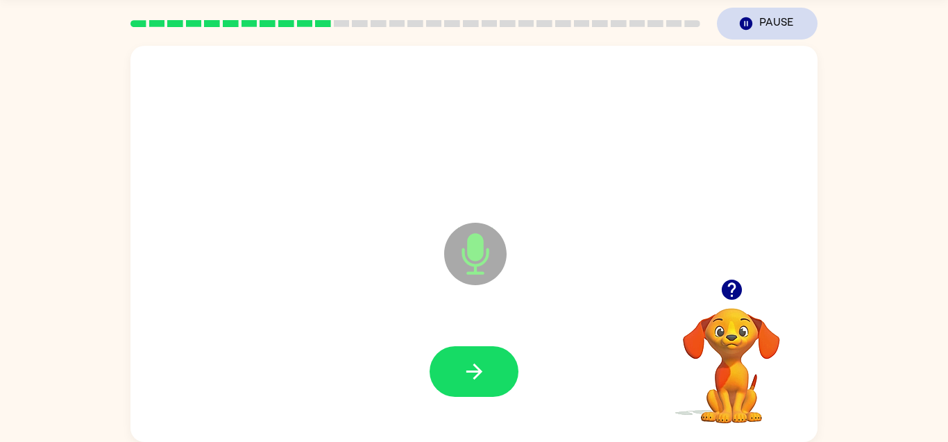
click at [783, 22] on button "Pause Pause" at bounding box center [767, 24] width 101 height 32
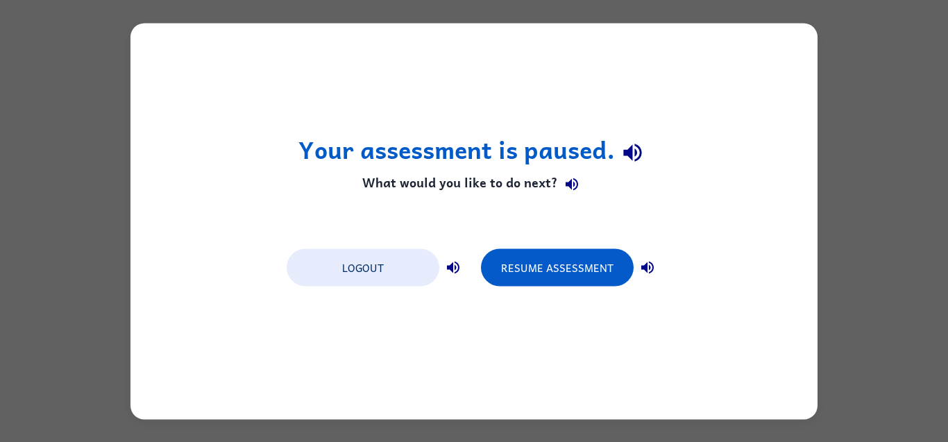
scroll to position [0, 0]
click at [602, 268] on button "Resume Assessment" at bounding box center [557, 267] width 153 height 37
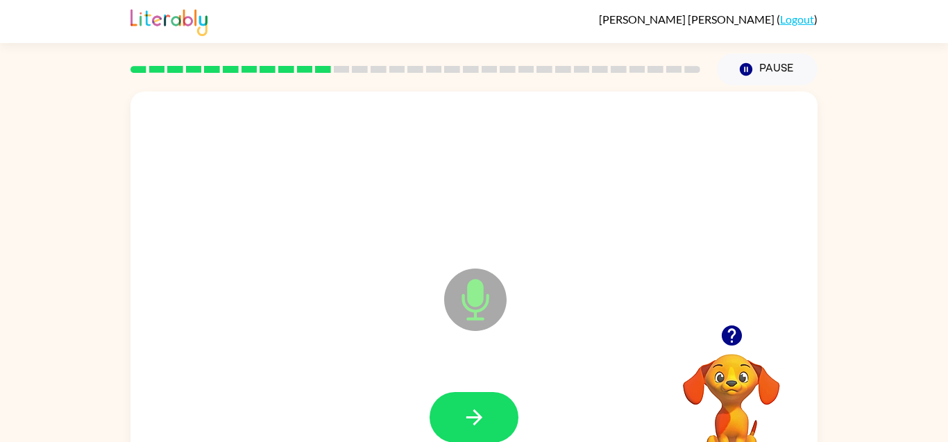
click at [735, 332] on icon "button" at bounding box center [732, 336] width 24 height 24
click at [735, 335] on video "Your browser must support playing .mp4 files to use Literably. Please try using…" at bounding box center [731, 402] width 139 height 139
click at [735, 340] on icon "button" at bounding box center [731, 336] width 20 height 20
click at [738, 345] on video "Your browser must support playing .mp4 files to use Literably. Please try using…" at bounding box center [731, 402] width 139 height 139
click at [473, 416] on icon "button" at bounding box center [474, 417] width 24 height 24
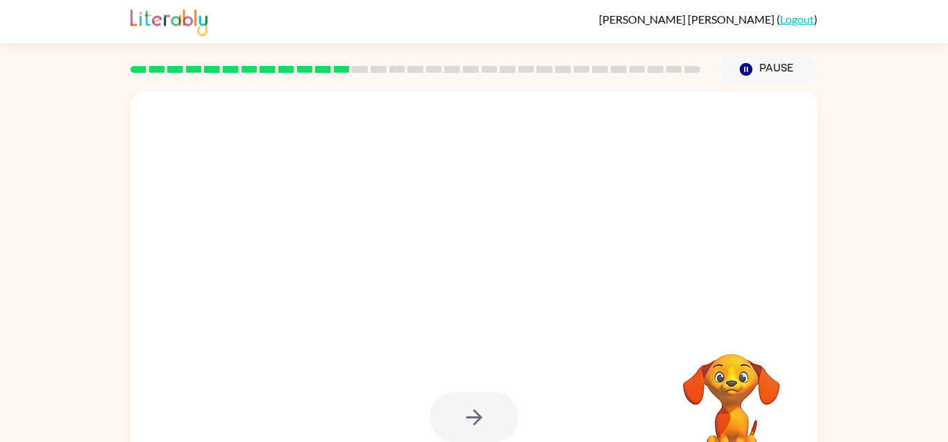
click at [471, 412] on div at bounding box center [474, 417] width 89 height 51
click at [472, 421] on div at bounding box center [474, 417] width 89 height 51
click at [475, 432] on div at bounding box center [474, 417] width 89 height 51
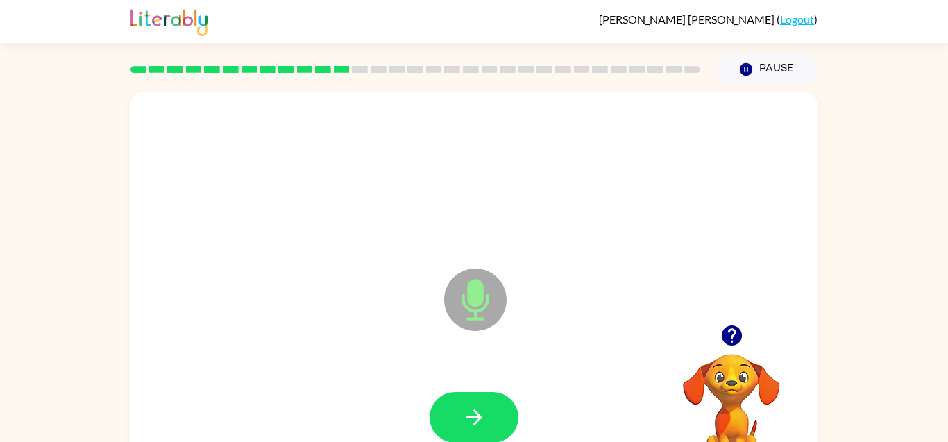
click at [765, 400] on video "Your browser must support playing .mp4 files to use Literably. Please try using…" at bounding box center [731, 402] width 139 height 139
click at [723, 357] on video "Your browser must support playing .mp4 files to use Literably. Please try using…" at bounding box center [731, 402] width 139 height 139
click at [731, 339] on icon "button" at bounding box center [731, 336] width 20 height 20
click at [731, 339] on video "Your browser must support playing .mp4 files to use Literably. Please try using…" at bounding box center [731, 402] width 139 height 139
click at [741, 341] on icon "button" at bounding box center [732, 336] width 24 height 24
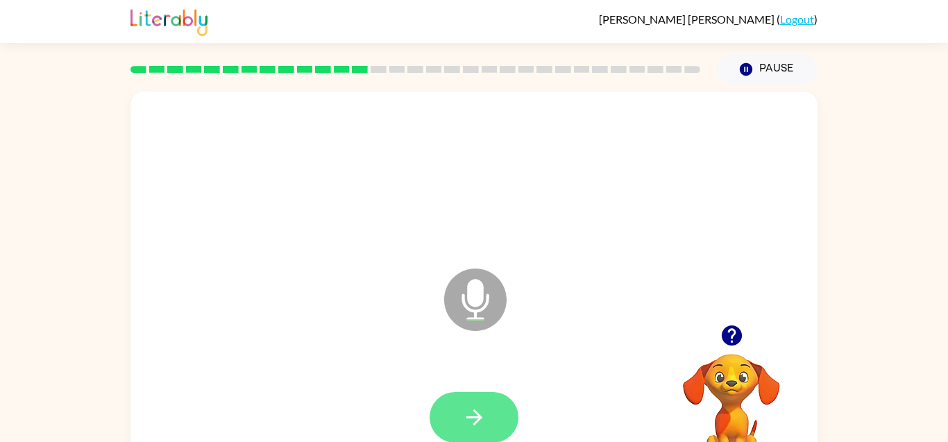
click at [478, 433] on button "button" at bounding box center [474, 417] width 89 height 51
click at [730, 339] on icon "button" at bounding box center [731, 336] width 20 height 20
click at [730, 336] on video "Your browser must support playing .mp4 files to use Literably. Please try using…" at bounding box center [731, 402] width 139 height 139
click at [490, 424] on button "button" at bounding box center [474, 417] width 89 height 51
click at [723, 353] on div at bounding box center [731, 335] width 139 height 35
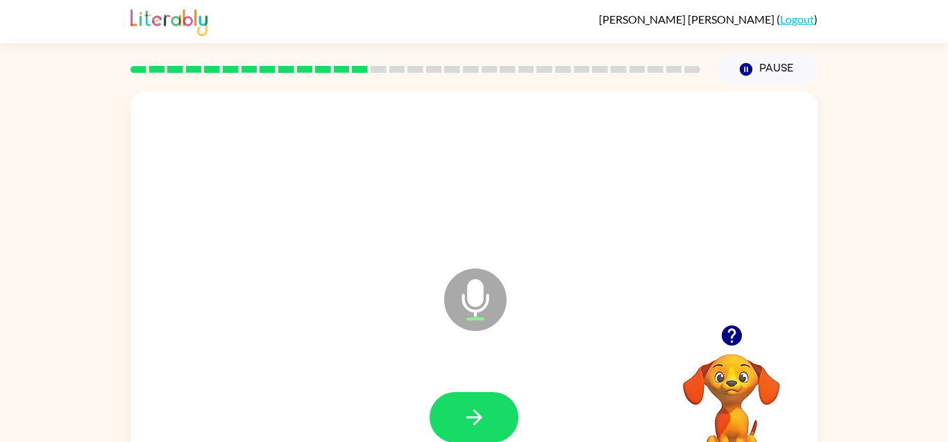
click at [728, 345] on icon "button" at bounding box center [731, 336] width 20 height 20
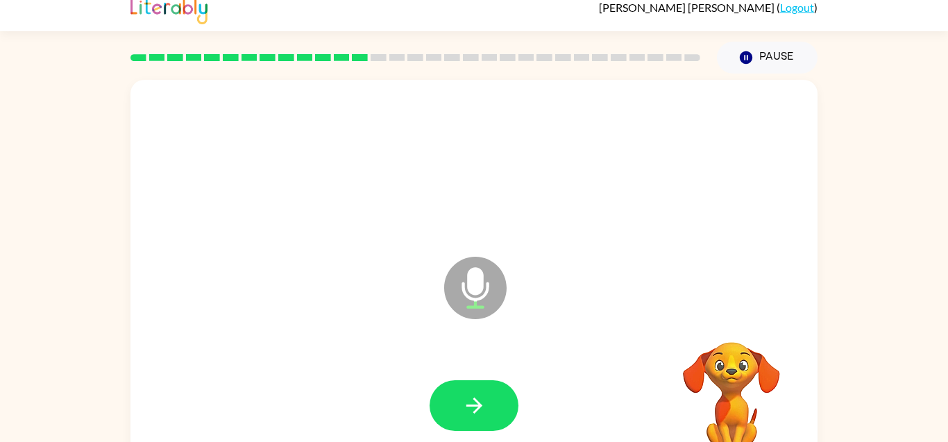
scroll to position [13, 0]
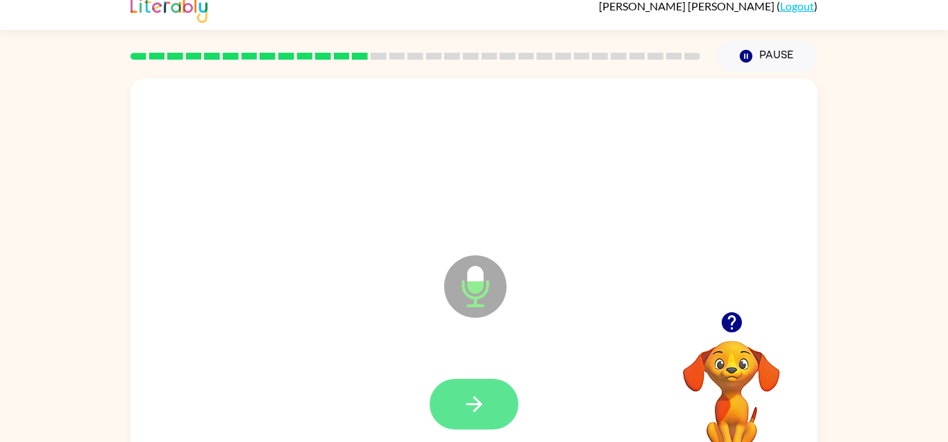
click at [462, 386] on button "button" at bounding box center [474, 404] width 89 height 51
click at [511, 408] on button "button" at bounding box center [474, 404] width 89 height 51
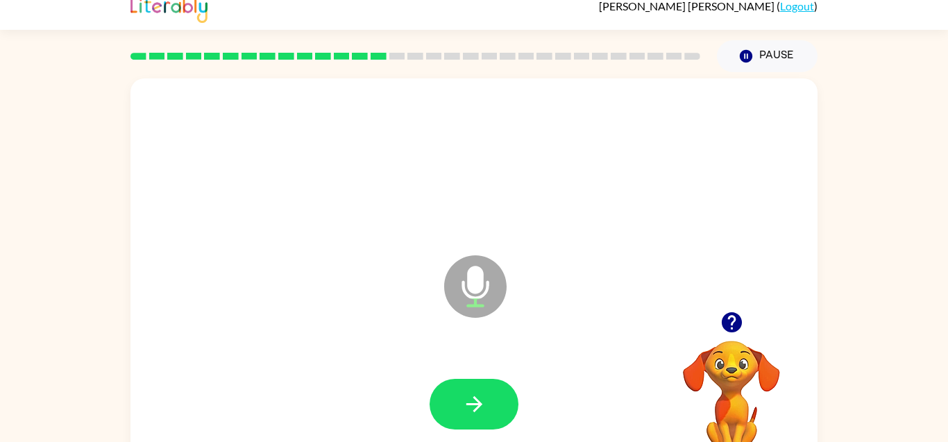
click at [736, 311] on icon "button" at bounding box center [732, 322] width 24 height 24
click at [737, 311] on div "Microphone The Microphone is here when it is your turn to talk" at bounding box center [474, 276] width 687 height 396
click at [448, 398] on button "button" at bounding box center [474, 404] width 89 height 51
click at [464, 401] on icon "button" at bounding box center [474, 404] width 24 height 24
click at [458, 398] on button "button" at bounding box center [474, 404] width 89 height 51
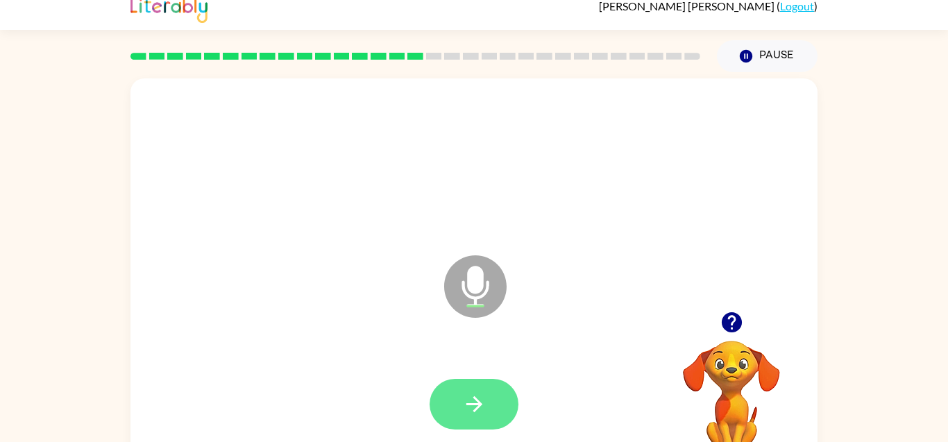
click at [501, 427] on button "button" at bounding box center [474, 404] width 89 height 51
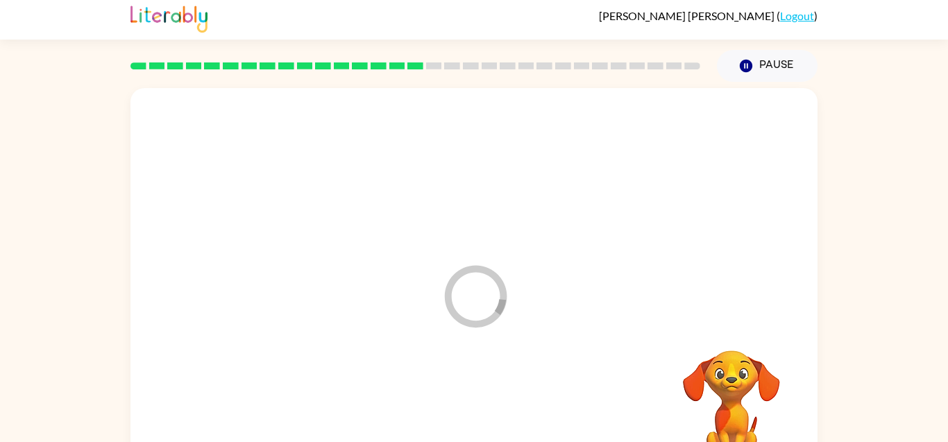
scroll to position [0, 0]
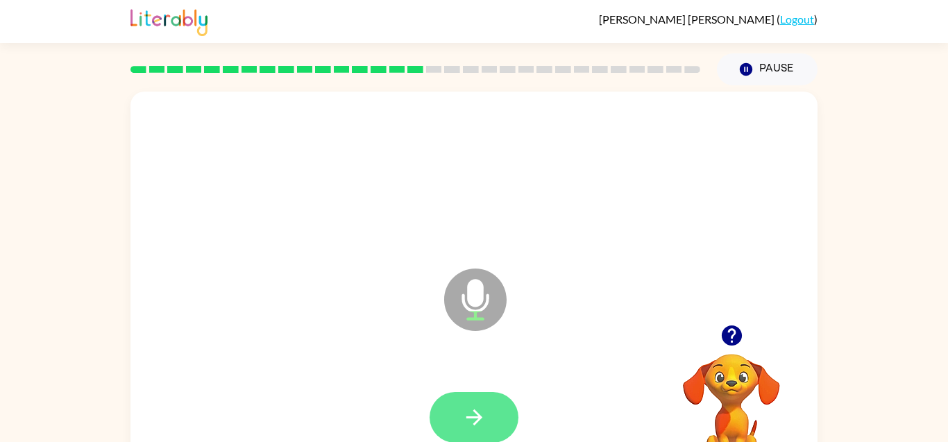
click at [467, 409] on icon "button" at bounding box center [474, 417] width 24 height 24
click at [498, 416] on button "button" at bounding box center [474, 417] width 89 height 51
click at [471, 410] on icon "button" at bounding box center [474, 417] width 24 height 24
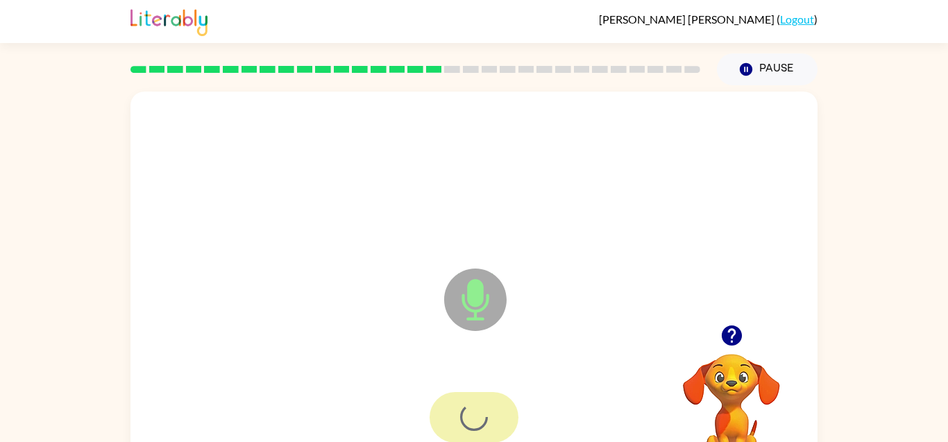
click at [503, 417] on div at bounding box center [474, 417] width 89 height 51
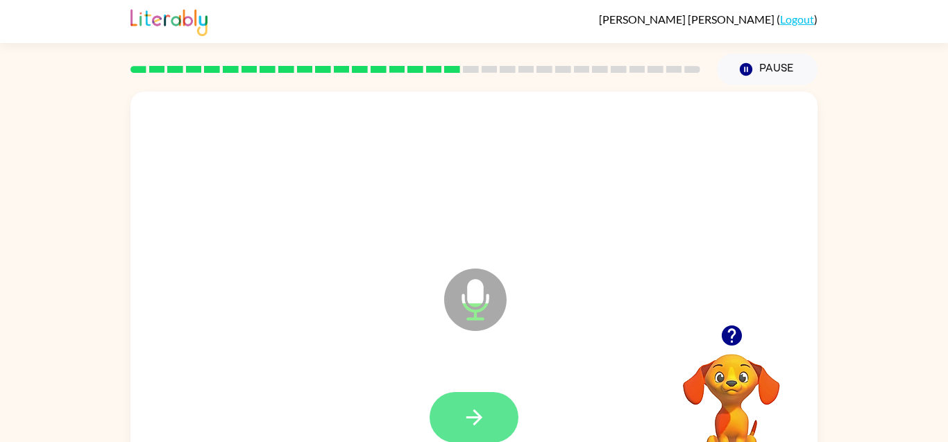
click at [459, 414] on button "button" at bounding box center [474, 417] width 89 height 51
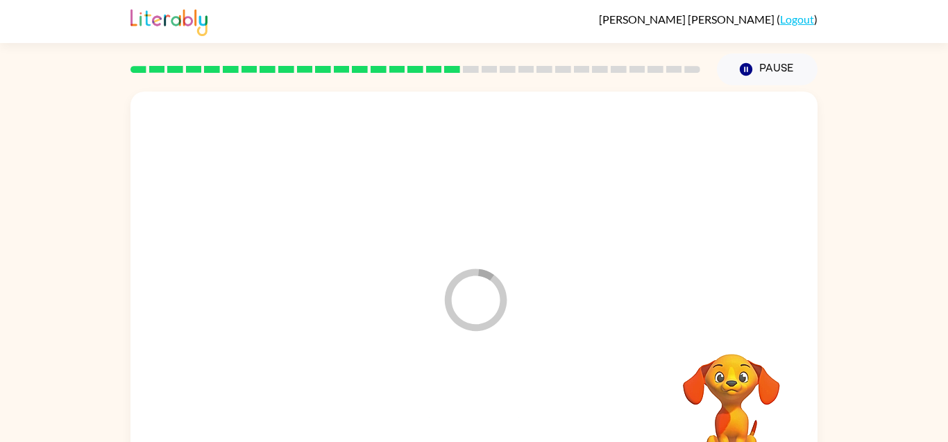
click at [467, 419] on div at bounding box center [474, 418] width 660 height 114
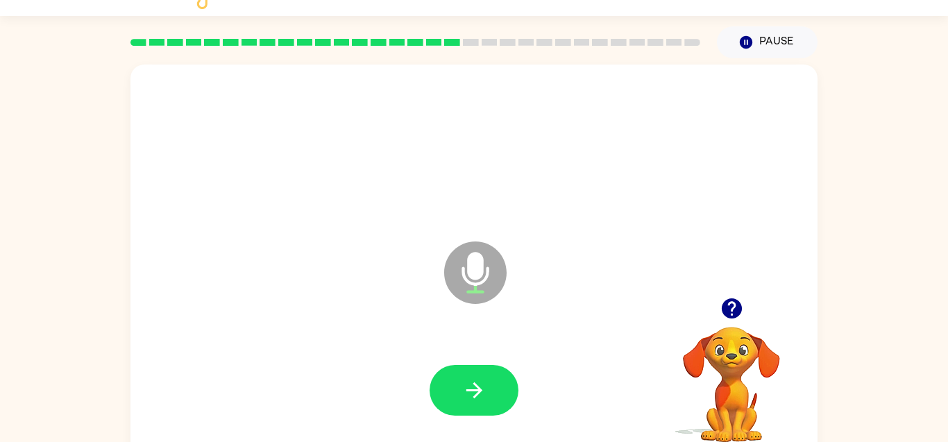
scroll to position [46, 0]
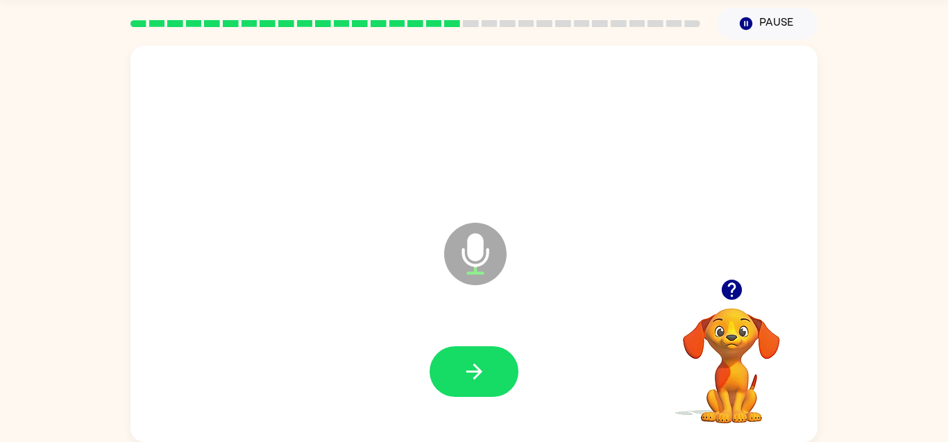
click at [485, 407] on div at bounding box center [474, 372] width 660 height 114
click at [484, 391] on button "button" at bounding box center [474, 371] width 89 height 51
click at [493, 366] on button "button" at bounding box center [474, 371] width 89 height 51
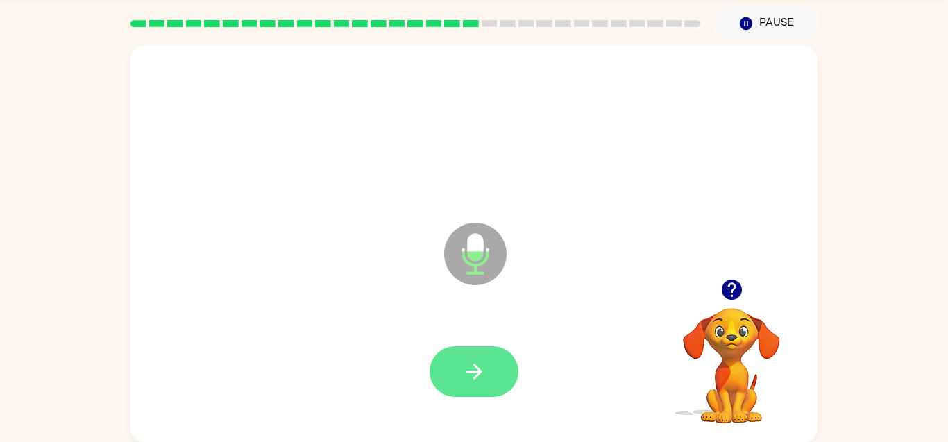
click at [458, 394] on button "button" at bounding box center [474, 371] width 89 height 51
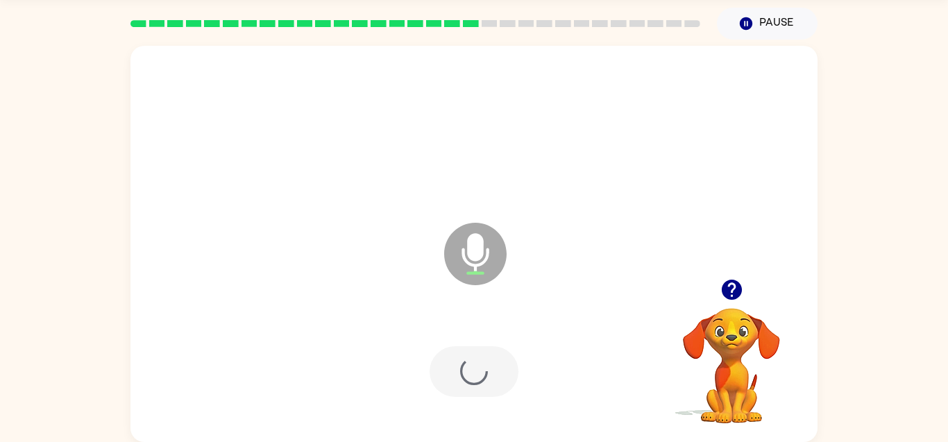
click at [465, 408] on div at bounding box center [474, 372] width 660 height 114
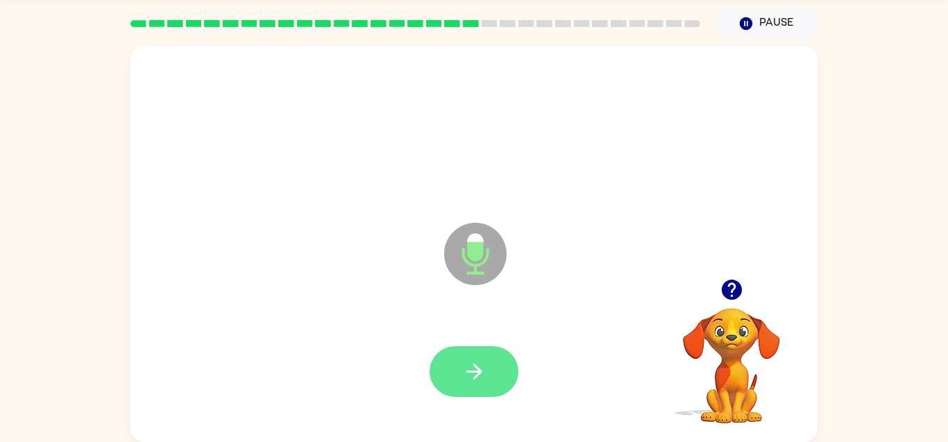
click at [480, 364] on icon "button" at bounding box center [474, 372] width 24 height 24
click at [484, 387] on button "button" at bounding box center [474, 371] width 89 height 51
click at [495, 354] on button "button" at bounding box center [474, 371] width 89 height 51
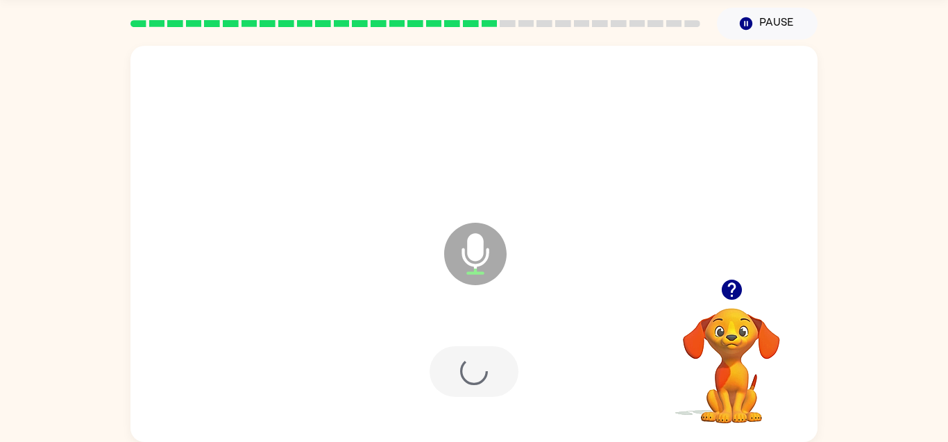
click at [489, 357] on div at bounding box center [474, 371] width 89 height 51
click at [461, 396] on div at bounding box center [474, 371] width 89 height 51
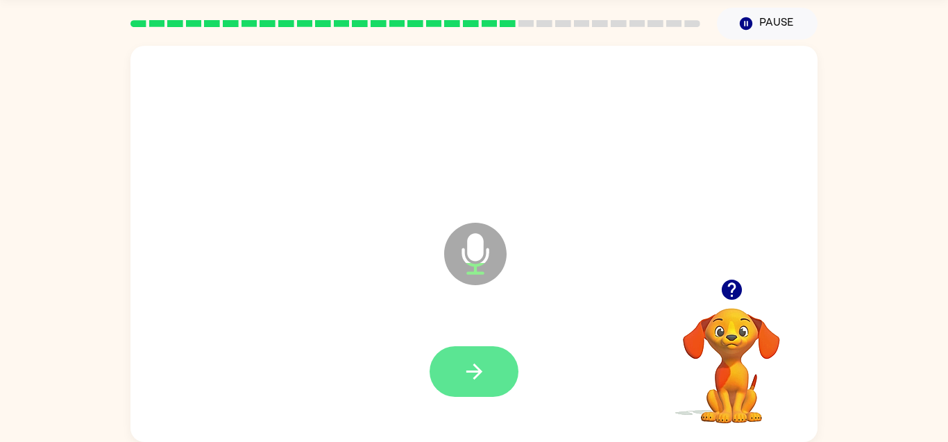
click at [464, 349] on button "button" at bounding box center [474, 371] width 89 height 51
click at [466, 374] on icon "button" at bounding box center [474, 372] width 24 height 24
click at [469, 380] on icon "button" at bounding box center [474, 372] width 24 height 24
click at [736, 309] on video "Your browser must support playing .mp4 files to use Literably. Please try using…" at bounding box center [731, 356] width 139 height 139
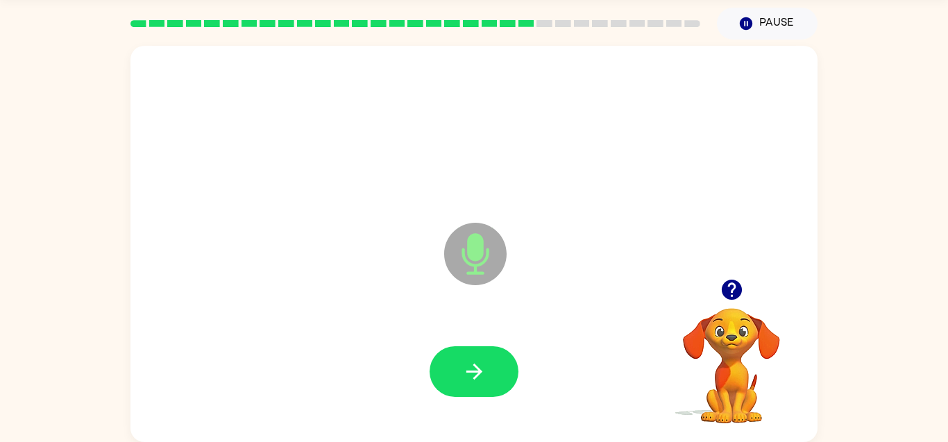
click at [730, 294] on icon "button" at bounding box center [731, 290] width 20 height 20
click at [735, 298] on video "Your browser must support playing .mp4 files to use Literably. Please try using…" at bounding box center [731, 356] width 139 height 139
click at [451, 372] on button "button" at bounding box center [474, 371] width 89 height 51
click at [738, 308] on div at bounding box center [731, 289] width 139 height 35
click at [737, 304] on button "button" at bounding box center [731, 289] width 35 height 35
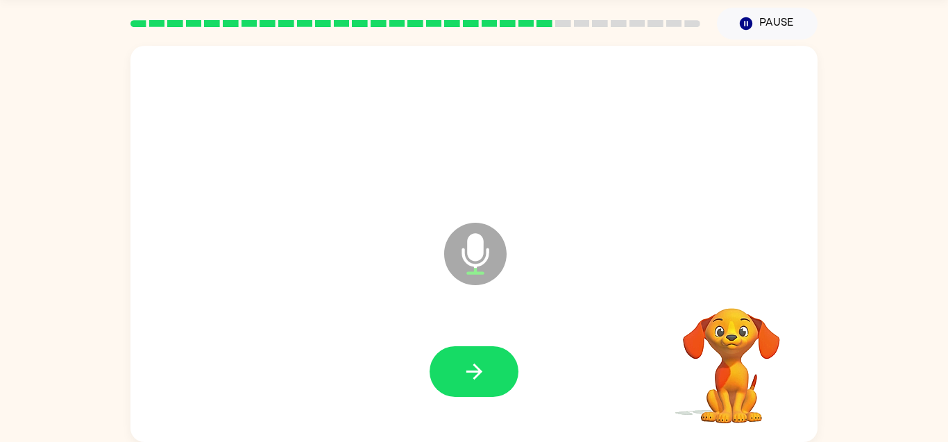
click at [730, 299] on video "Your browser must support playing .mp4 files to use Literably. Please try using…" at bounding box center [731, 356] width 139 height 139
click at [760, 288] on div at bounding box center [731, 289] width 139 height 35
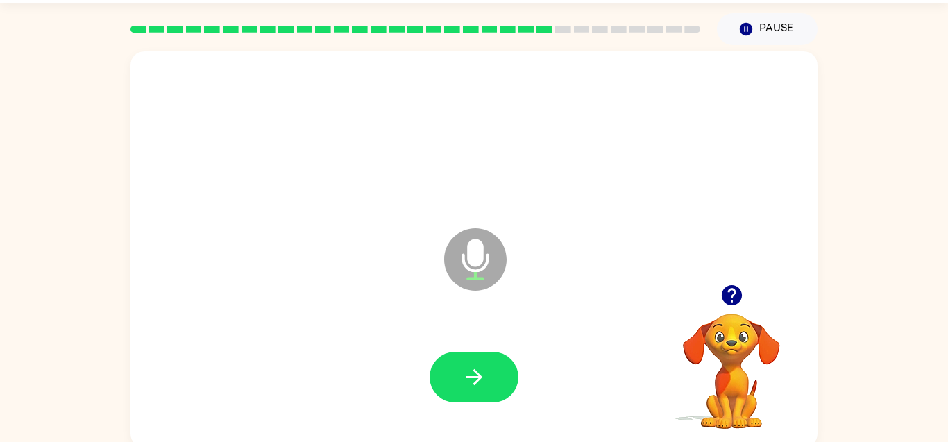
scroll to position [29, 0]
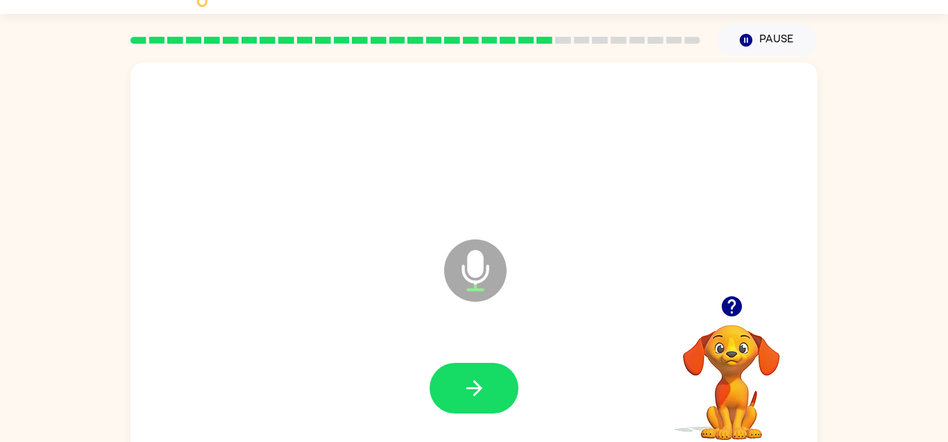
click at [765, 288] on div "Microphone The Microphone is here when it is your turn to talk" at bounding box center [474, 260] width 687 height 396
click at [720, 276] on div "Microphone The Microphone is here when it is your turn to talk" at bounding box center [474, 260] width 687 height 396
click at [726, 301] on icon "button" at bounding box center [731, 306] width 20 height 20
click at [728, 321] on video "Your browser must support playing .mp4 files to use Literably. Please try using…" at bounding box center [731, 372] width 139 height 139
click at [732, 305] on video "Your browser must support playing .mp4 files to use Literably. Please try using…" at bounding box center [731, 372] width 139 height 139
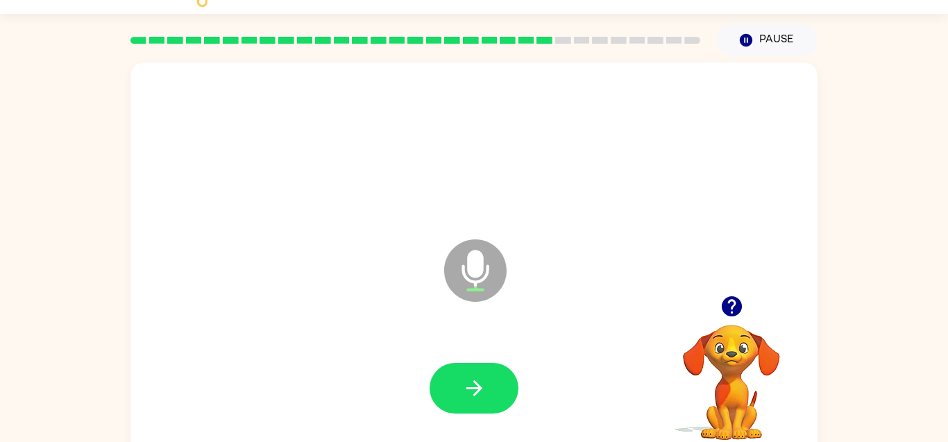
click at [730, 307] on icon "button" at bounding box center [731, 306] width 20 height 20
click at [739, 305] on video "Your browser must support playing .mp4 files to use Literably. Please try using…" at bounding box center [731, 372] width 139 height 139
click at [732, 299] on icon "button" at bounding box center [731, 306] width 20 height 20
click at [737, 316] on video "Your browser must support playing .mp4 files to use Literably. Please try using…" at bounding box center [731, 372] width 139 height 139
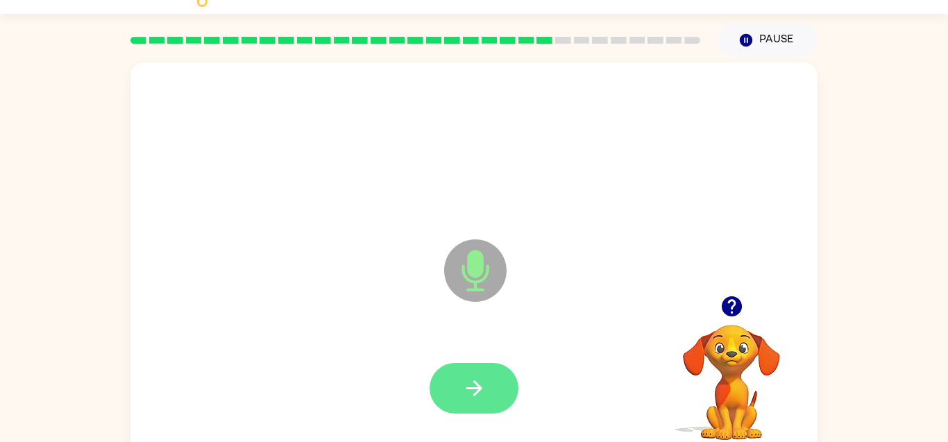
click at [453, 391] on button "button" at bounding box center [474, 388] width 89 height 51
click at [476, 385] on icon "button" at bounding box center [474, 388] width 24 height 24
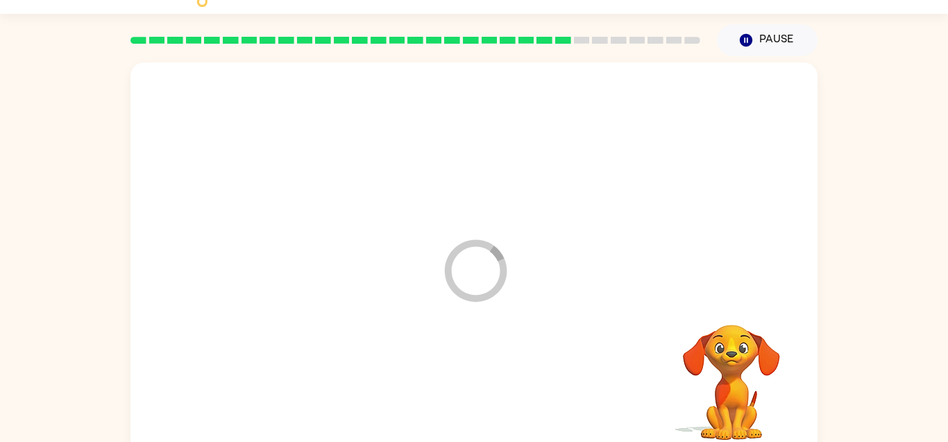
click at [477, 392] on div at bounding box center [474, 389] width 660 height 114
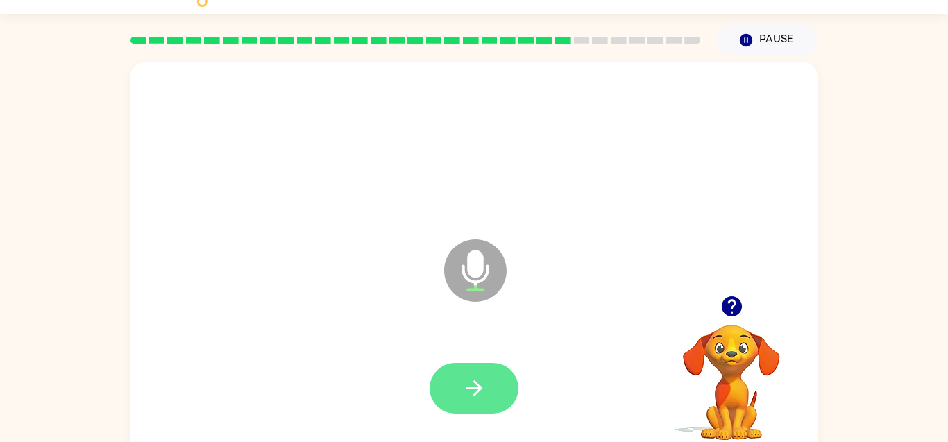
click at [458, 374] on button "button" at bounding box center [474, 388] width 89 height 51
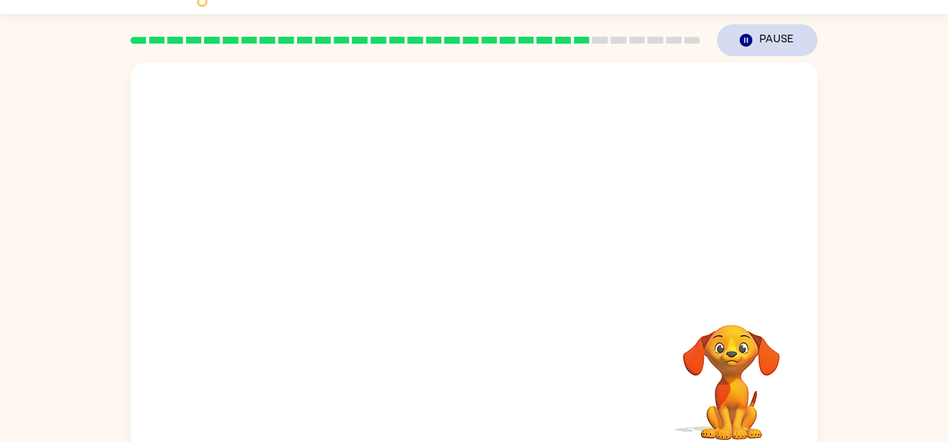
click at [773, 33] on button "Pause Pause" at bounding box center [767, 40] width 101 height 32
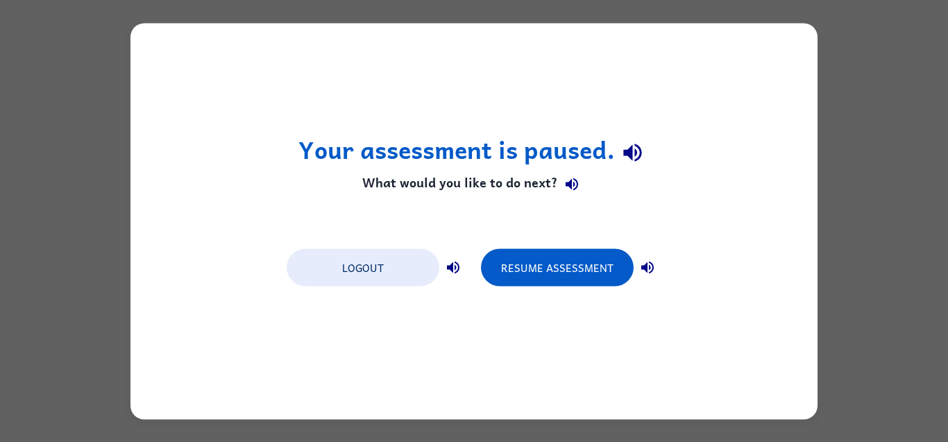
scroll to position [0, 0]
click at [563, 236] on div "Your assessment is paused. What would you like to do next? Logout Resume Assess…" at bounding box center [474, 221] width 687 height 396
click at [548, 256] on button "Resume Assessment" at bounding box center [557, 267] width 153 height 37
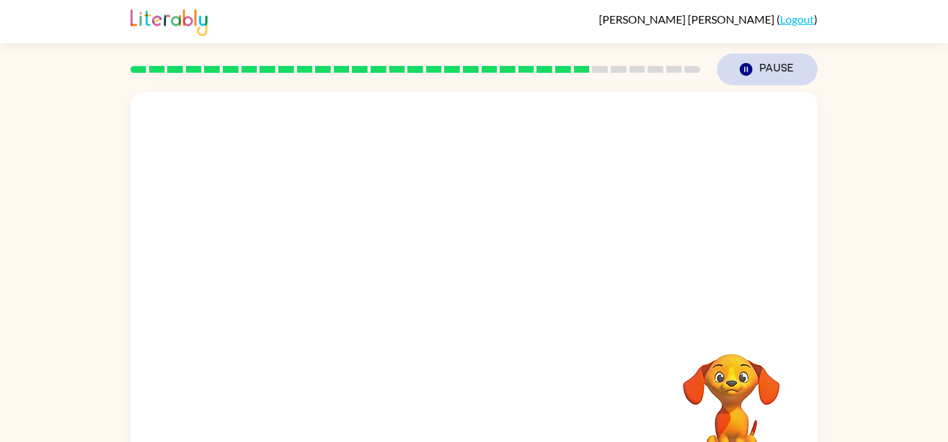
click at [753, 76] on icon "Pause" at bounding box center [746, 69] width 15 height 15
